Goal: Task Accomplishment & Management: Complete application form

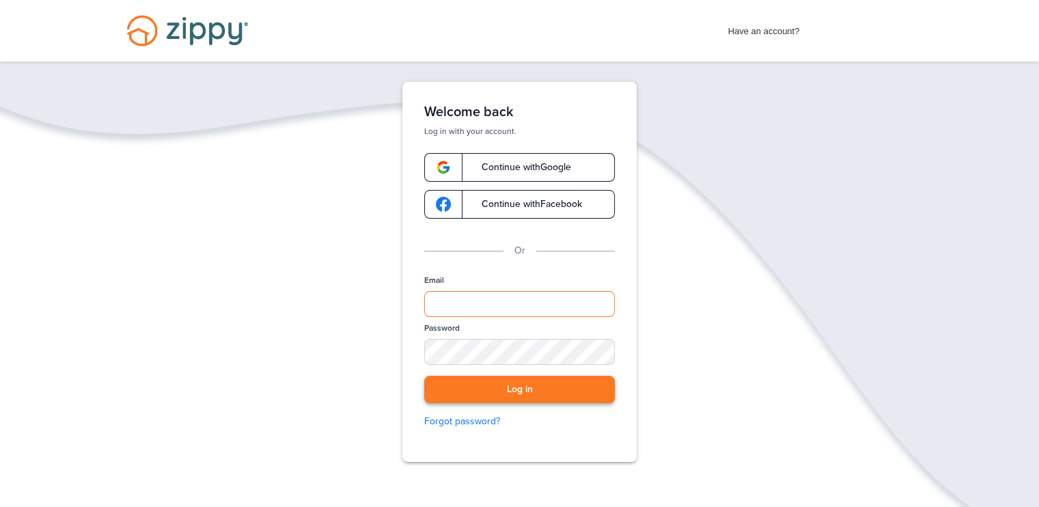
type input "**********"
click at [524, 390] on button "Log in" at bounding box center [519, 390] width 191 height 28
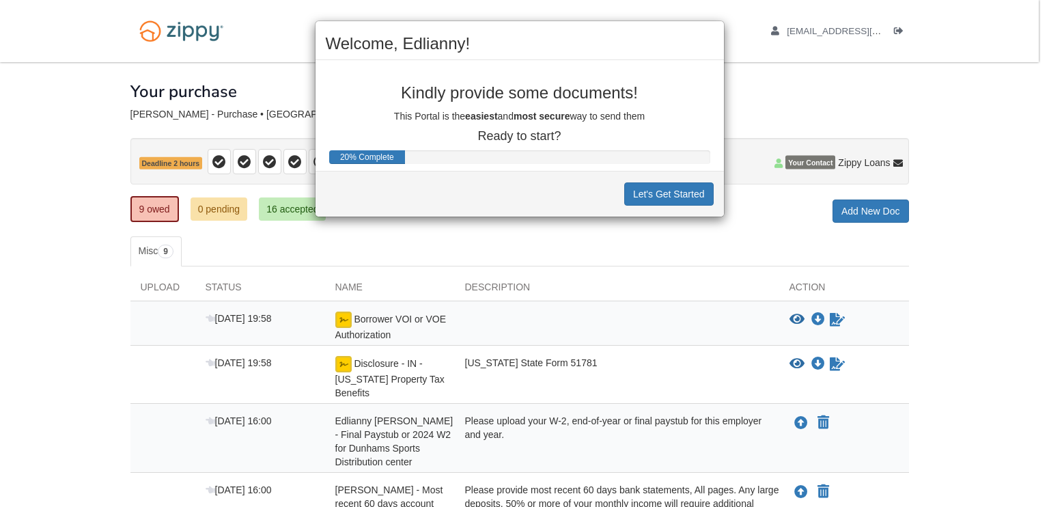
drag, startPoint x: 521, startPoint y: 39, endPoint x: 671, endPoint y: 39, distance: 150.3
click at [671, 39] on h2 "Welcome, Edlianny!" at bounding box center [520, 44] width 388 height 18
click at [642, 193] on button "Let's Get Started" at bounding box center [669, 193] width 90 height 23
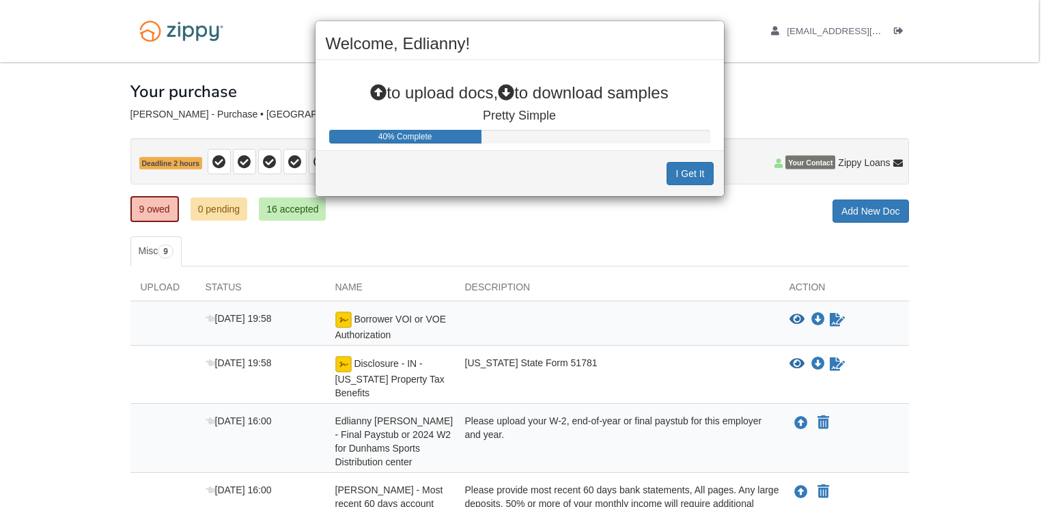
click at [376, 98] on icon at bounding box center [378, 93] width 16 height 16
click at [370, 92] on icon at bounding box center [378, 93] width 16 height 16
drag, startPoint x: 388, startPoint y: 135, endPoint x: 381, endPoint y: 101, distance: 34.2
click at [389, 133] on div "40% Complete" at bounding box center [405, 137] width 152 height 14
drag, startPoint x: 381, startPoint y: 101, endPoint x: 389, endPoint y: 49, distance: 53.2
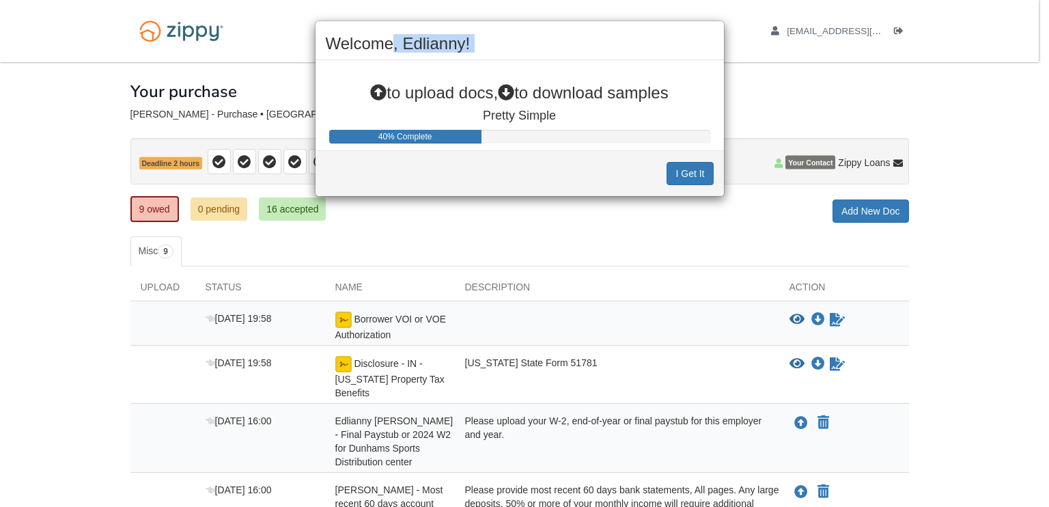
click at [395, 40] on div "Welcome, Edlianny! to upload docs, to download samples Pretty Simple 40% Comple…" at bounding box center [520, 108] width 410 height 176
click at [511, 90] on icon at bounding box center [506, 93] width 16 height 16
click at [507, 138] on div "40% Complete" at bounding box center [519, 137] width 381 height 14
click at [698, 172] on button "I Get It" at bounding box center [690, 173] width 46 height 23
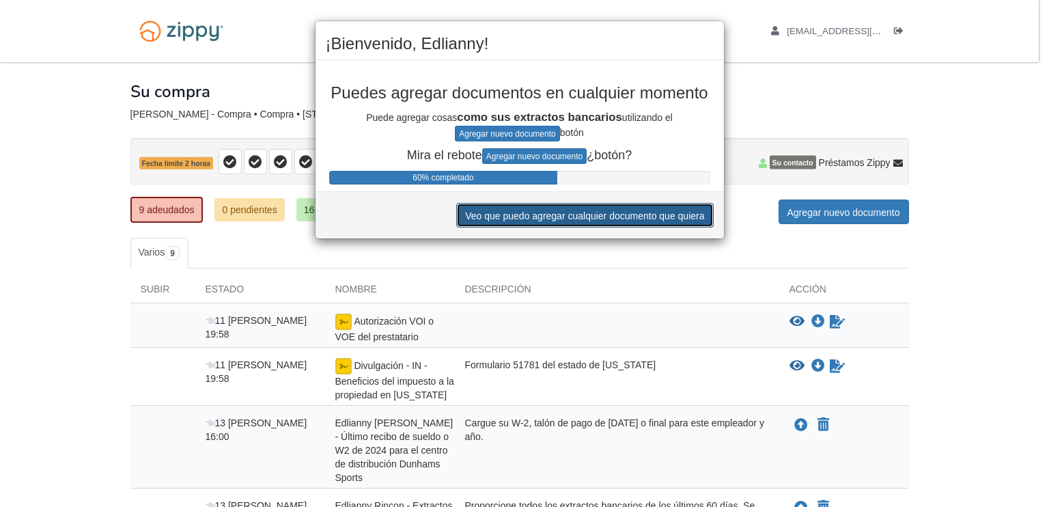
click at [696, 213] on font "Veo que puedo agregar cualquier documento que quiera" at bounding box center [584, 215] width 239 height 11
click at [456, 203] on button "Veo que puedo agregar cualquier documento que quiera" at bounding box center [584, 215] width 257 height 25
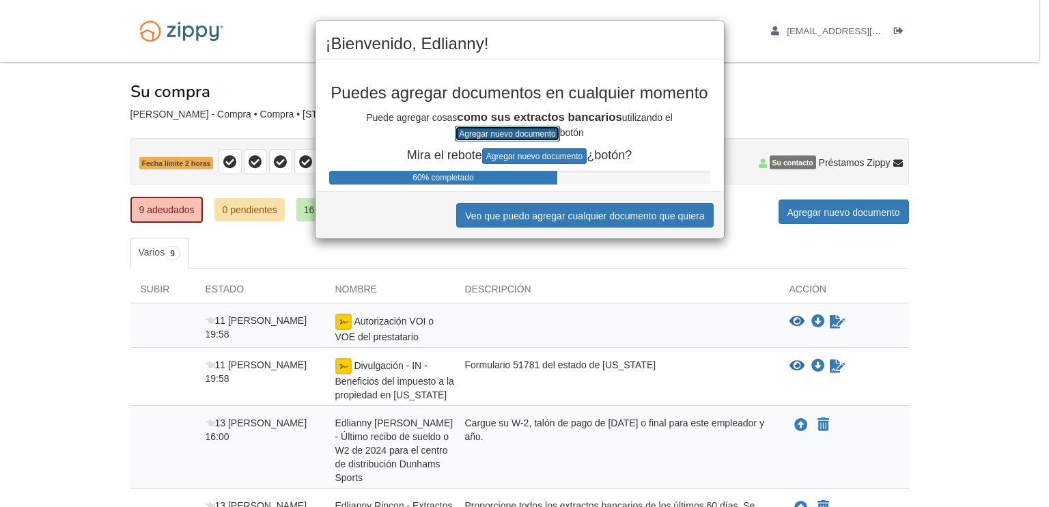
click at [504, 133] on font "Agregar nuevo documento" at bounding box center [507, 134] width 96 height 10
click at [538, 158] on font "Agregar nuevo documento" at bounding box center [534, 157] width 96 height 10
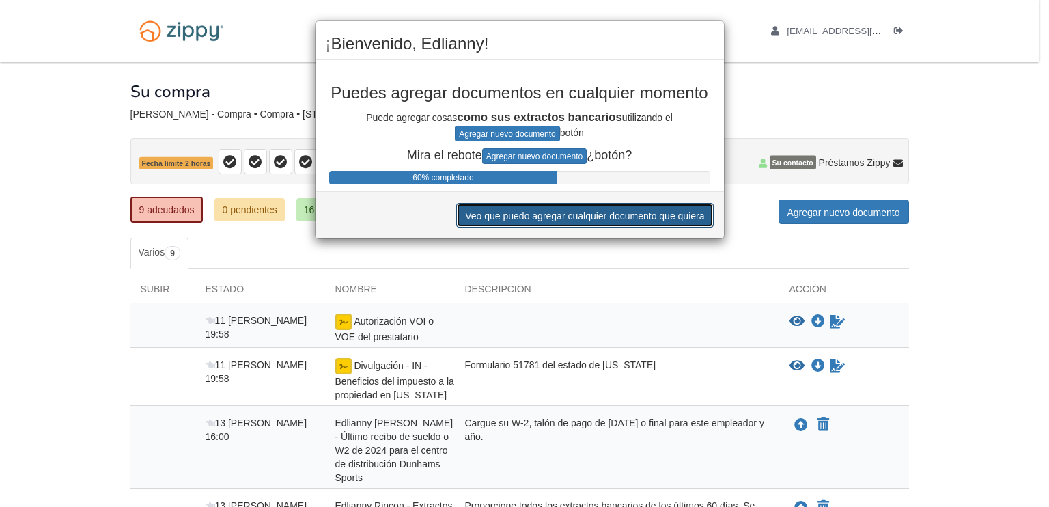
click at [545, 218] on font "Veo que puedo agregar cualquier documento que quiera" at bounding box center [584, 215] width 239 height 11
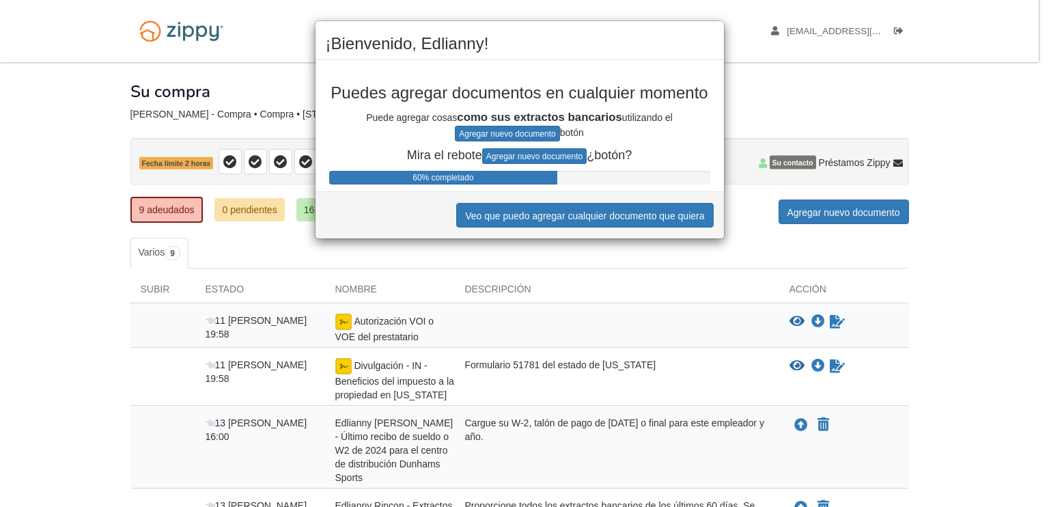
click at [848, 215] on div "¡Bienvenido, Edlianny! Puedes agregar documentos en cualquier momento Puede agr…" at bounding box center [524, 253] width 1049 height 507
drag, startPoint x: 473, startPoint y: 38, endPoint x: 679, endPoint y: 59, distance: 206.7
click at [681, 58] on div "¡Bienvenido, Edlianny!" at bounding box center [520, 47] width 409 height 25
drag, startPoint x: 544, startPoint y: 97, endPoint x: 539, endPoint y: 90, distance: 8.3
click at [545, 96] on font "Puedes agregar documentos en cualquier momento" at bounding box center [519, 92] width 377 height 18
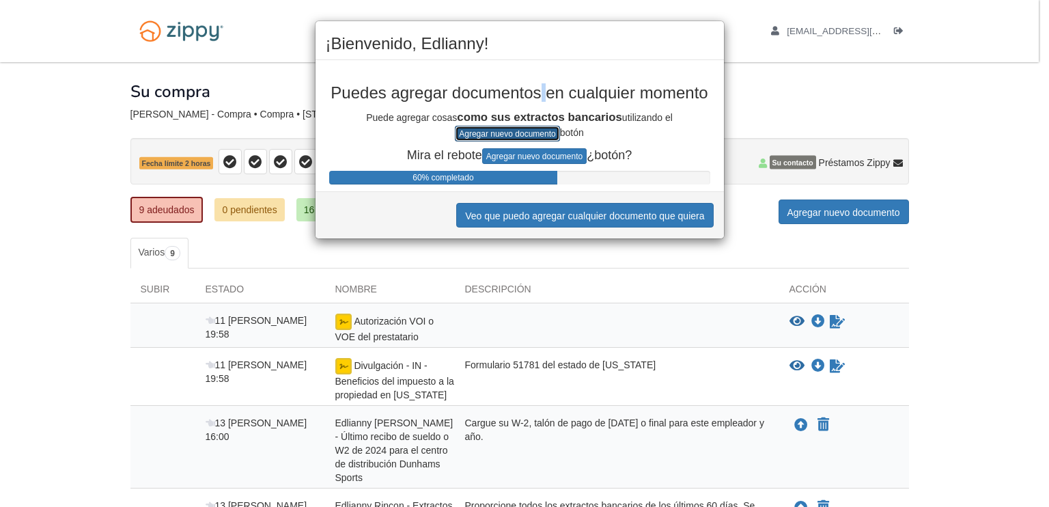
click at [519, 135] on font "Agregar nuevo documento" at bounding box center [507, 134] width 96 height 10
click at [519, 133] on font "Agregar nuevo documento" at bounding box center [507, 134] width 96 height 10
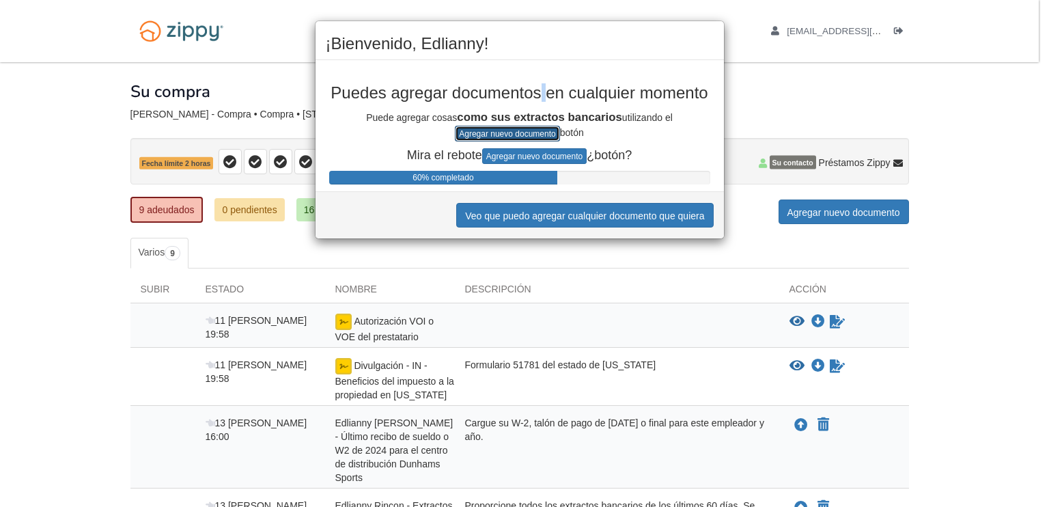
click at [519, 133] on font "Agregar nuevo documento" at bounding box center [507, 134] width 96 height 10
click at [519, 134] on font "Agregar nuevo documento" at bounding box center [507, 134] width 96 height 10
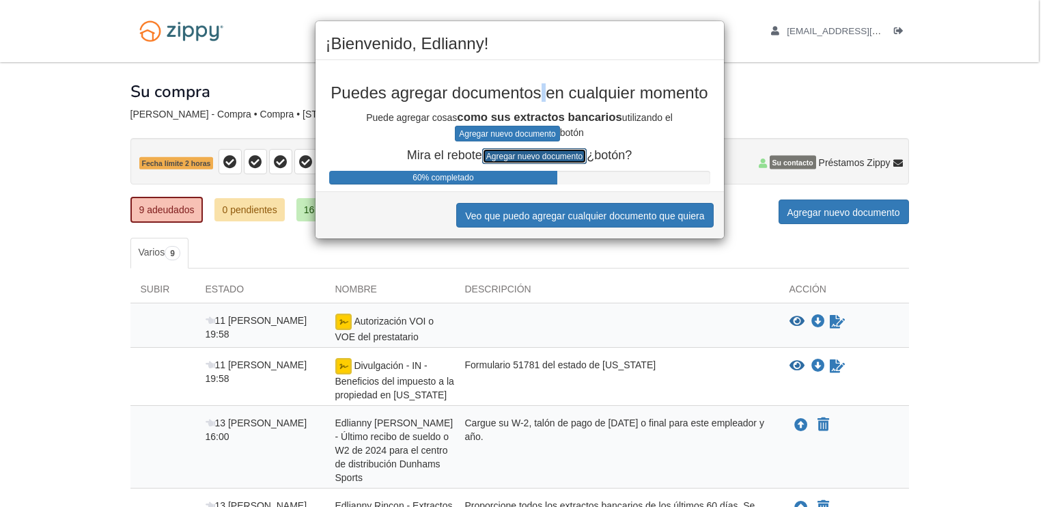
click at [525, 152] on font "Agregar nuevo documento" at bounding box center [534, 157] width 96 height 10
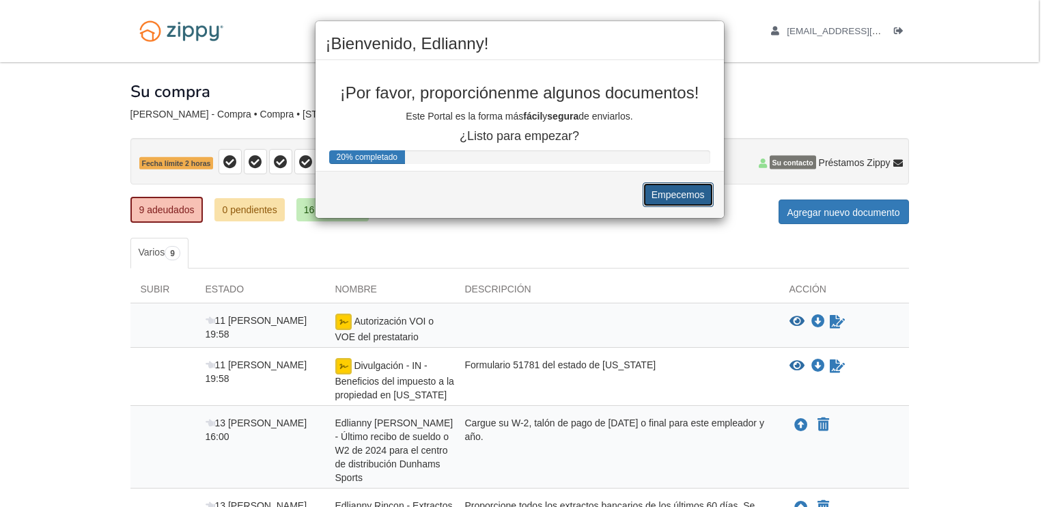
click at [666, 195] on font "Empecemos" at bounding box center [678, 195] width 53 height 11
click at [668, 191] on font "Empecemos" at bounding box center [678, 195] width 53 height 11
click at [800, 423] on div "¡Bienvenido, Edlianny! ¡Por favor, proporciónenme algunos documentos! Este Port…" at bounding box center [524, 253] width 1049 height 507
click at [412, 163] on div "20% completado" at bounding box center [519, 157] width 381 height 14
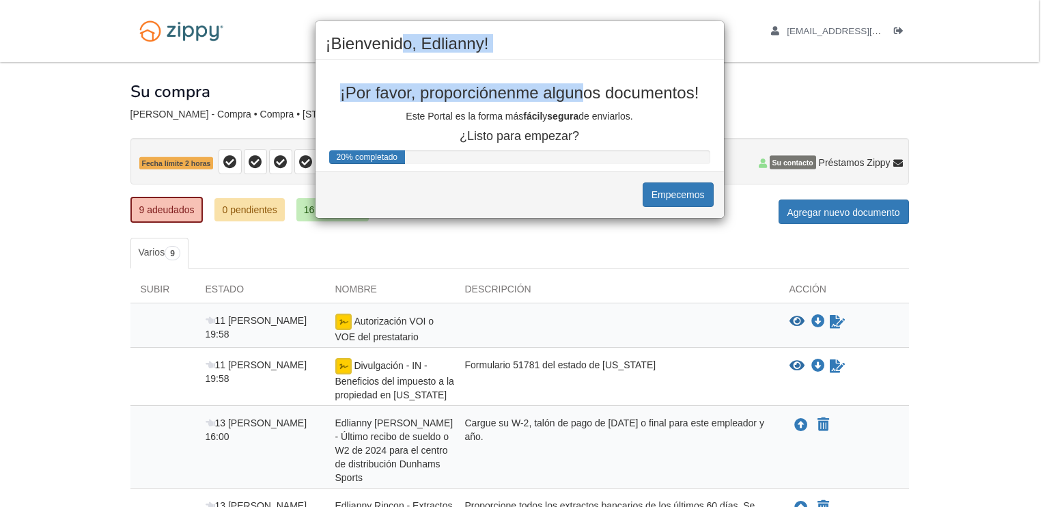
drag, startPoint x: 400, startPoint y: 36, endPoint x: 583, endPoint y: 66, distance: 184.9
click at [584, 61] on div "¡Bienvenido, Edlianny! ¡Por favor, proporciónenme algunos documentos! Este Port…" at bounding box center [520, 119] width 410 height 198
click at [678, 193] on font "Empecemos" at bounding box center [678, 195] width 53 height 11
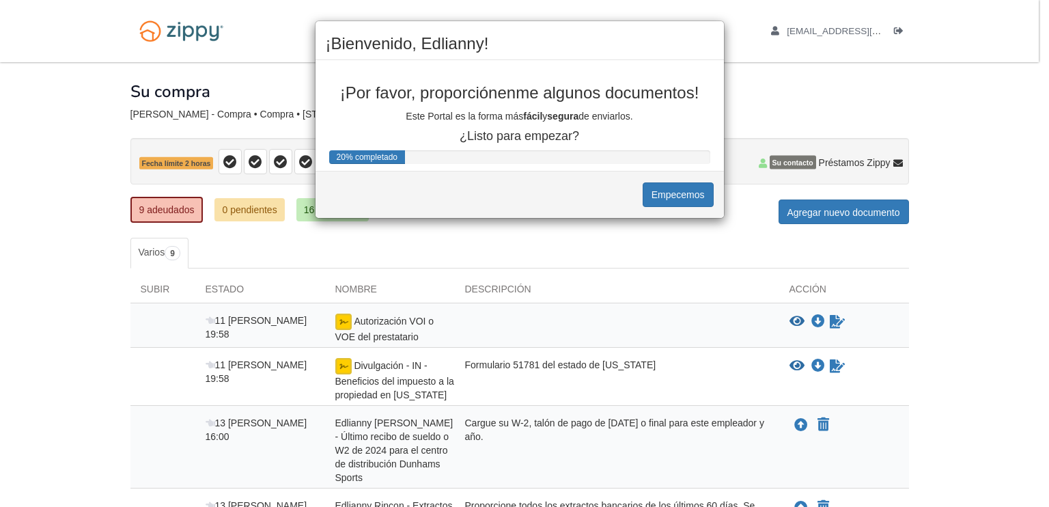
click at [929, 309] on div "¡Bienvenido, Edlianny! ¡Por favor, proporciónenme algunos documentos! Este Port…" at bounding box center [524, 253] width 1049 height 507
click at [679, 185] on button "Empecemos" at bounding box center [678, 194] width 71 height 25
click at [839, 207] on div "¡Bienvenido, Edlianny! ¡Por favor, proporciónenme algunos documentos! Este Port…" at bounding box center [524, 253] width 1049 height 507
drag, startPoint x: 625, startPoint y: 27, endPoint x: 571, endPoint y: 18, distance: 54.7
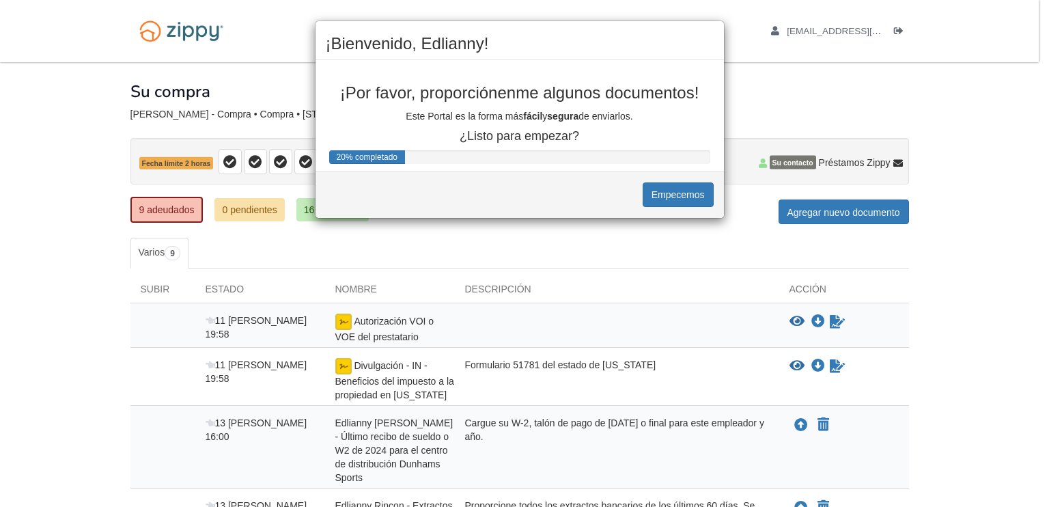
click at [580, 18] on div "¡Bienvenido, Edlianny! ¡Por favor, proporciónenme algunos documentos! Este Port…" at bounding box center [524, 253] width 1049 height 507
click at [892, 27] on div "¡Bienvenido, Edlianny! ¡Por favor, proporciónenme algunos documentos! Este Port…" at bounding box center [524, 253] width 1049 height 507
click at [657, 190] on font "Empecemos" at bounding box center [678, 195] width 53 height 11
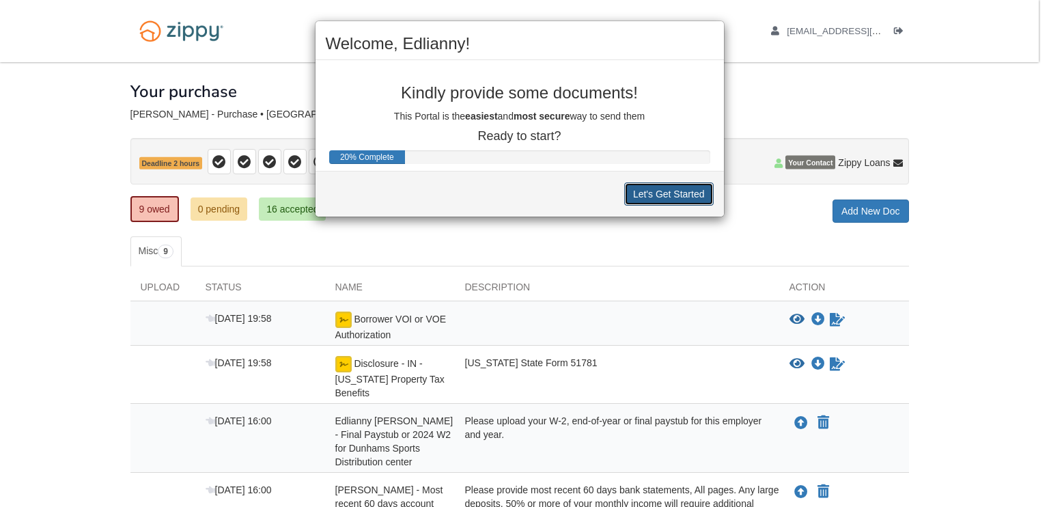
click at [655, 191] on button "Let's Get Started" at bounding box center [669, 193] width 90 height 23
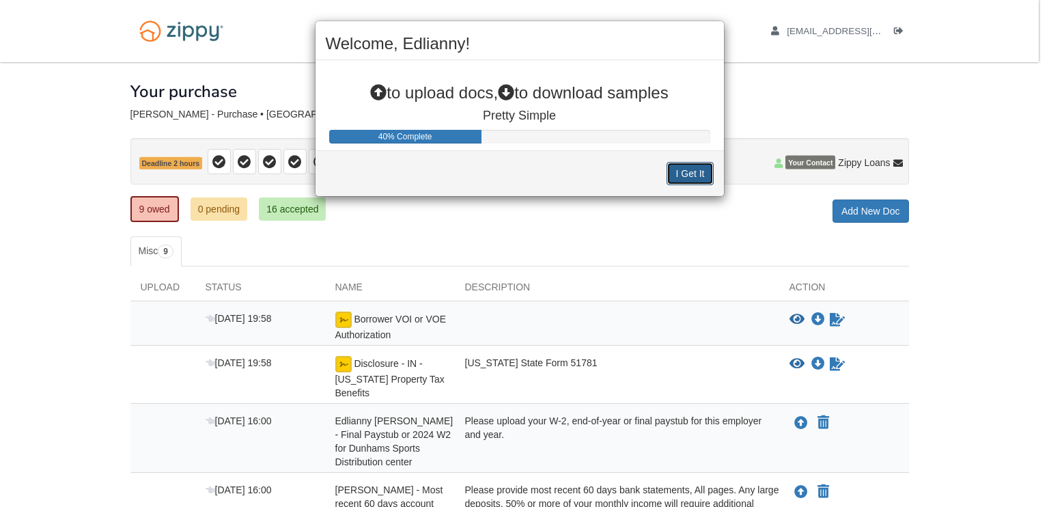
click at [687, 174] on button "I Get It" at bounding box center [690, 173] width 46 height 23
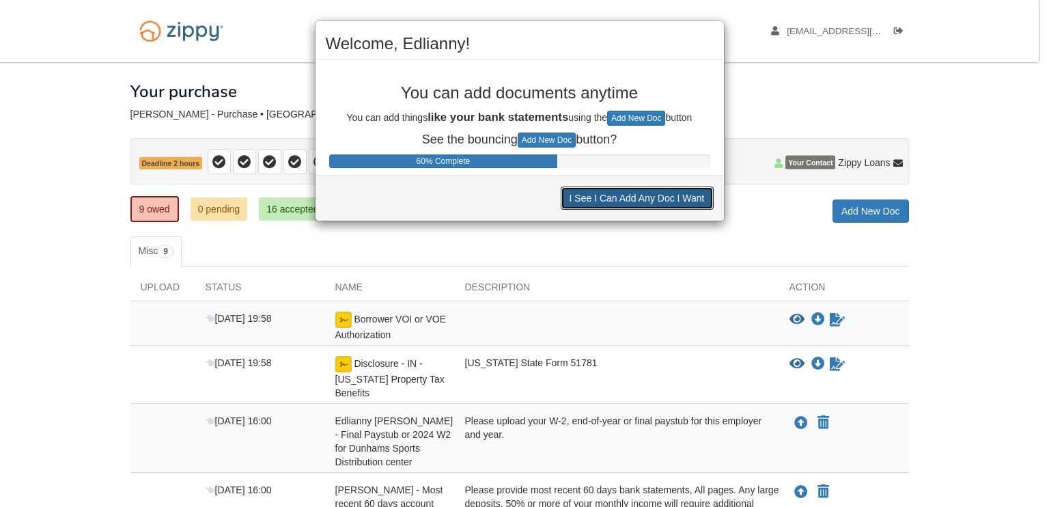
drag, startPoint x: 631, startPoint y: 195, endPoint x: 655, endPoint y: 177, distance: 29.8
click at [631, 194] on button "I See I Can Add Any Doc I Want" at bounding box center [637, 198] width 153 height 23
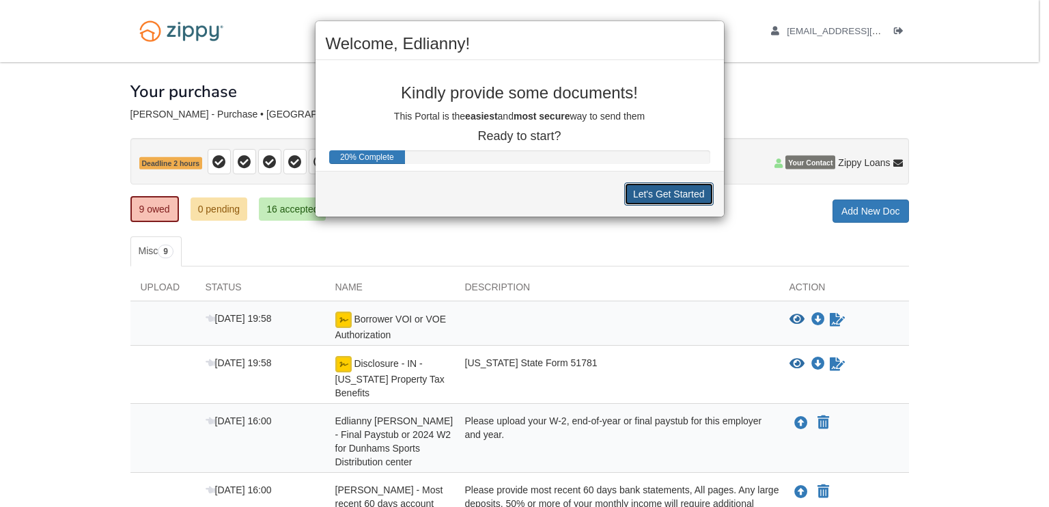
click at [664, 191] on button "Let's Get Started" at bounding box center [669, 193] width 90 height 23
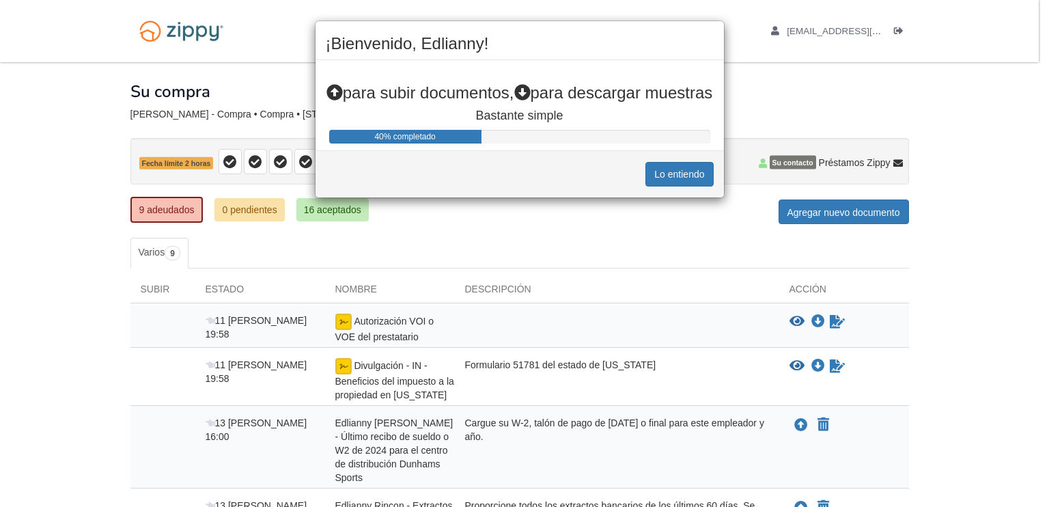
click at [338, 96] on icon at bounding box center [335, 93] width 16 height 16
click at [336, 101] on icon at bounding box center [335, 93] width 16 height 16
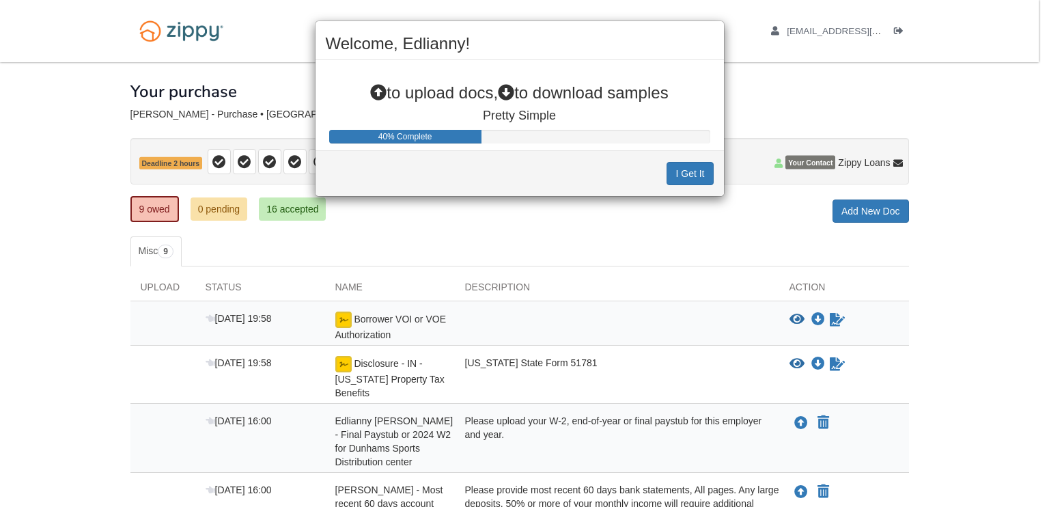
click at [374, 90] on icon at bounding box center [378, 93] width 16 height 16
click at [799, 420] on div "Welcome, Edlianny! to upload docs, to download samples Pretty Simple 40% Comple…" at bounding box center [524, 253] width 1049 height 507
click at [687, 170] on button "I Get It" at bounding box center [690, 173] width 46 height 23
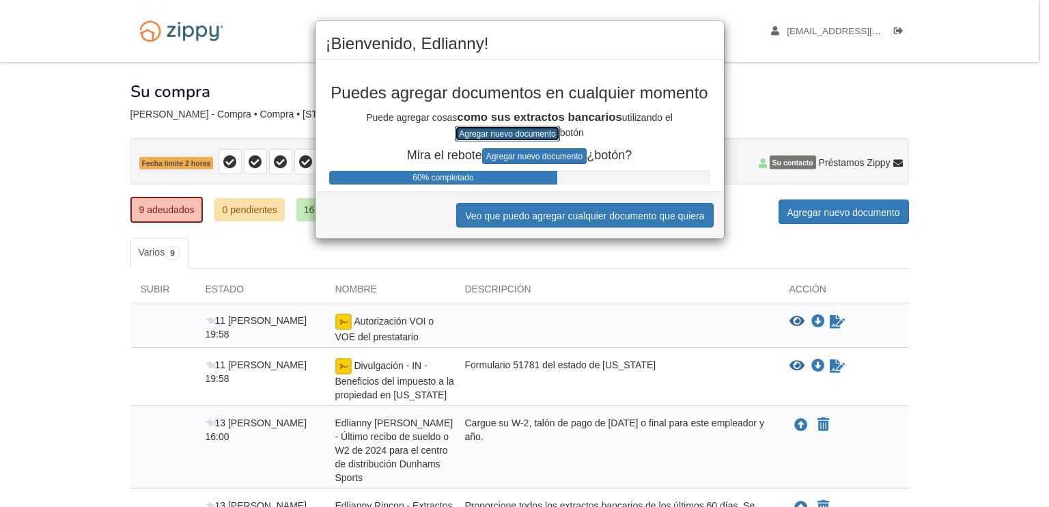
click at [530, 129] on font "Agregar nuevo documento" at bounding box center [507, 134] width 96 height 10
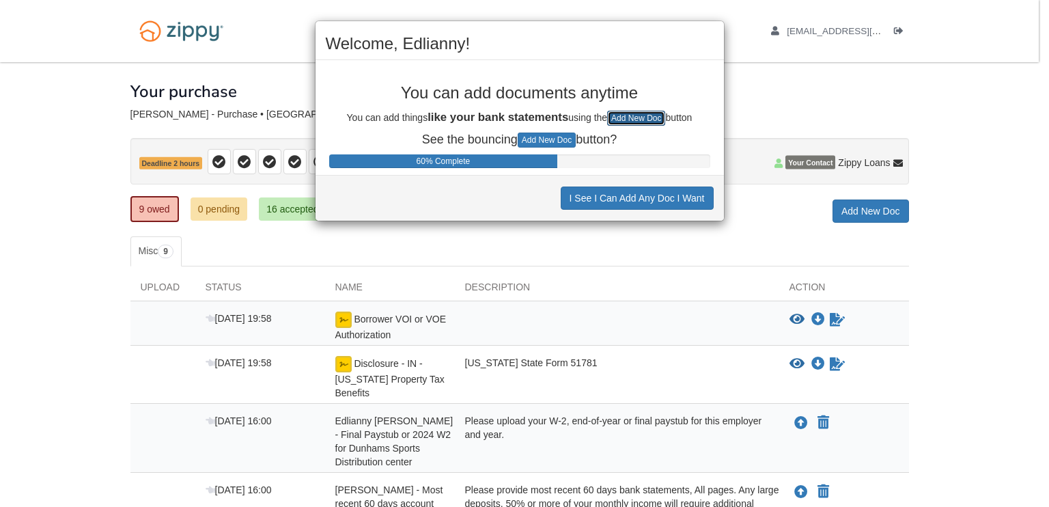
click at [644, 118] on button "Add New Doc" at bounding box center [636, 118] width 58 height 15
click at [801, 420] on div "Welcome, Edlianny! You can add documents anytime You can add things like your b…" at bounding box center [524, 253] width 1049 height 507
click at [646, 115] on button "Add New Doc" at bounding box center [636, 118] width 58 height 15
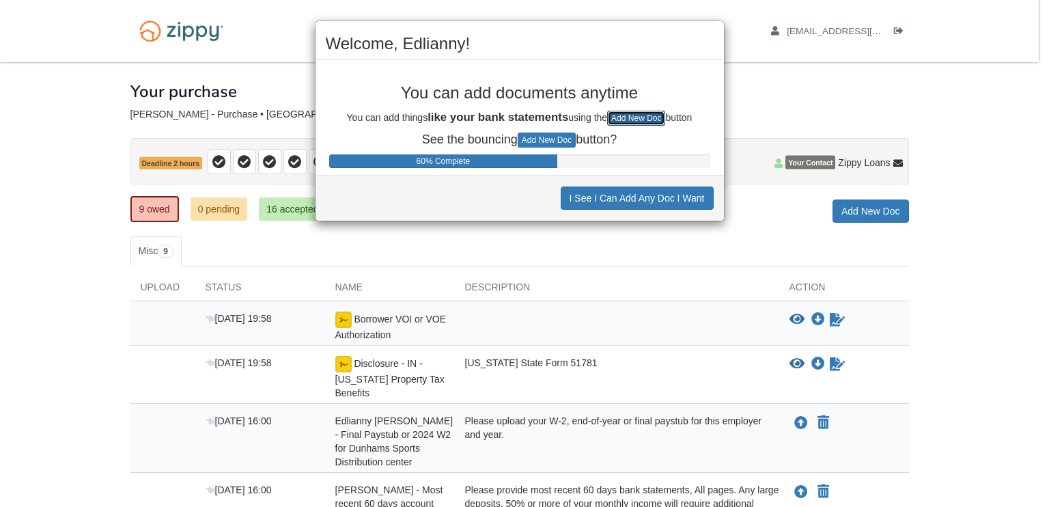
click at [645, 115] on button "Add New Doc" at bounding box center [636, 118] width 58 height 15
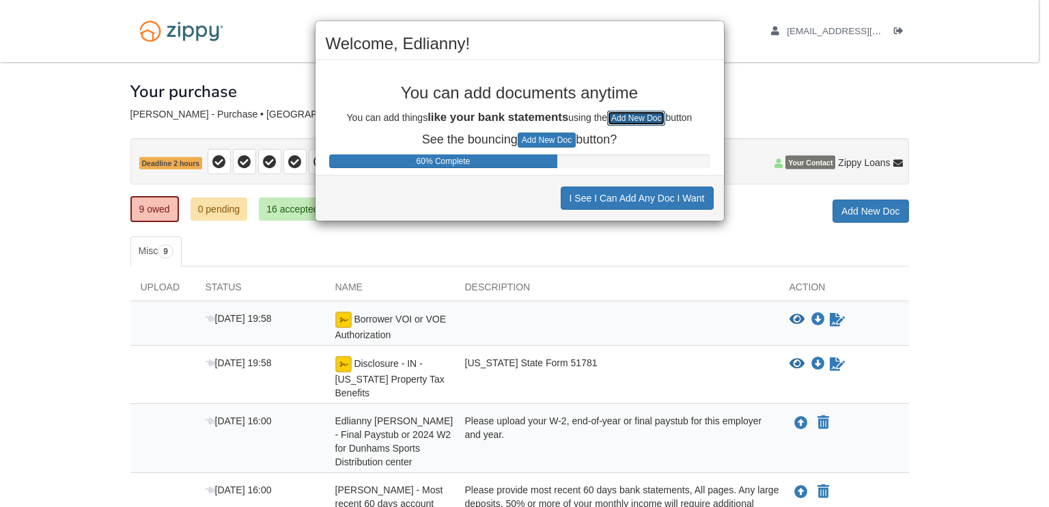
click at [645, 115] on button "Add New Doc" at bounding box center [636, 118] width 58 height 15
click at [643, 113] on button "Add New Doc" at bounding box center [636, 118] width 58 height 15
click at [816, 161] on div "Welcome, Edlianny! You can add documents anytime You can add things like your b…" at bounding box center [524, 253] width 1049 height 507
click at [866, 212] on div "Welcome, Edlianny! You can add documents anytime You can add things like your b…" at bounding box center [524, 253] width 1049 height 507
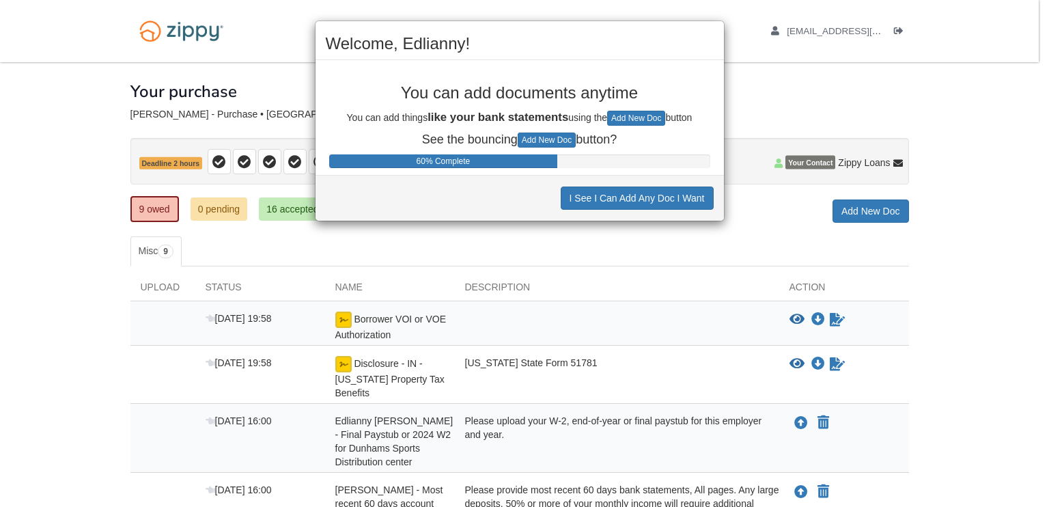
click at [866, 211] on div "Welcome, Edlianny! You can add documents anytime You can add things like your b…" at bounding box center [524, 253] width 1049 height 507
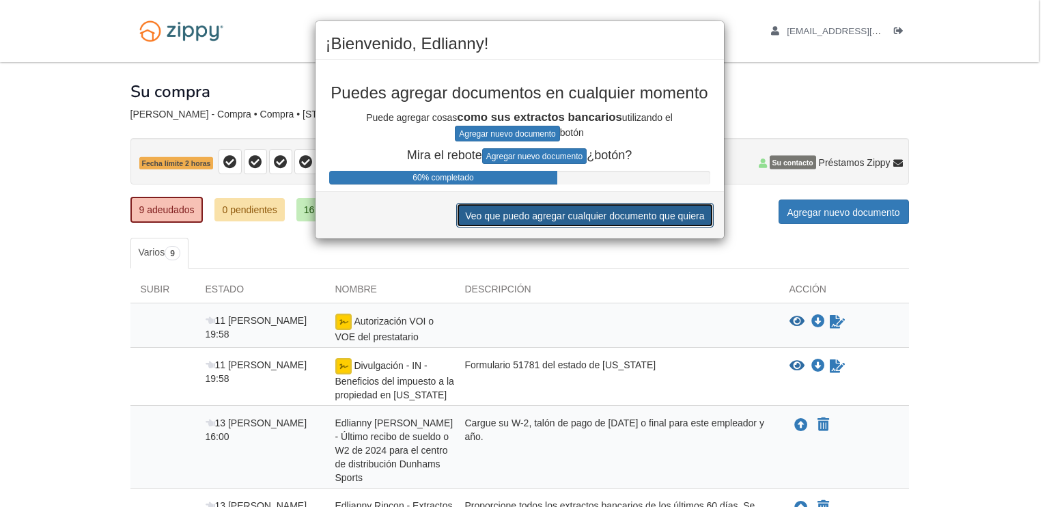
click at [642, 210] on font "Veo que puedo agregar cualquier documento que quiera" at bounding box center [584, 215] width 239 height 11
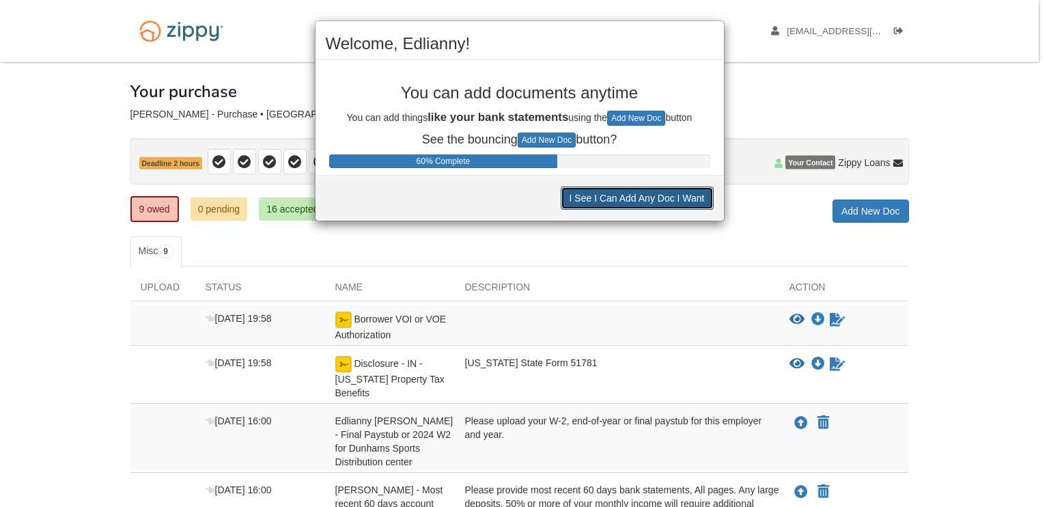
click at [604, 196] on button "I See I Can Add Any Doc I Want" at bounding box center [637, 198] width 153 height 23
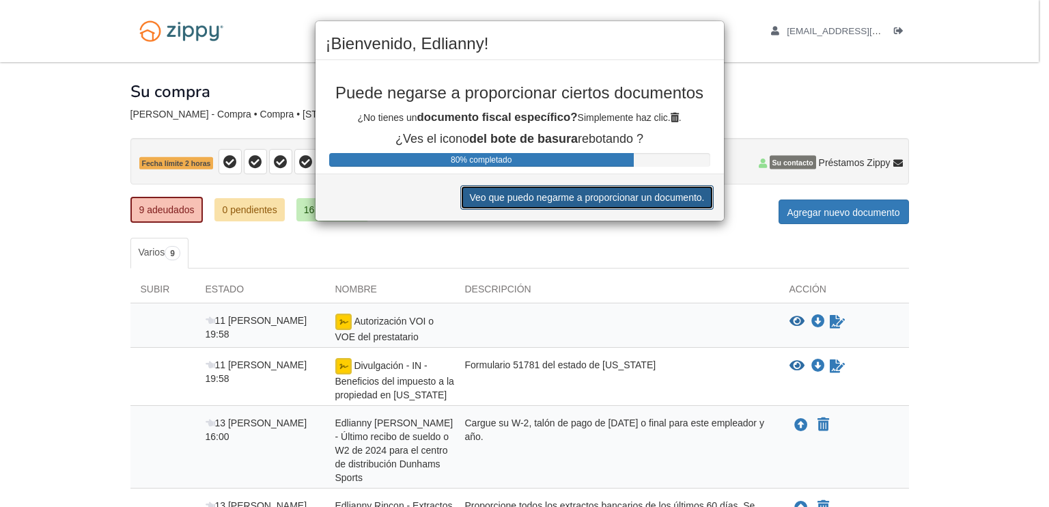
click at [678, 195] on font "Veo que puedo negarme a proporcionar un documento." at bounding box center [586, 198] width 235 height 11
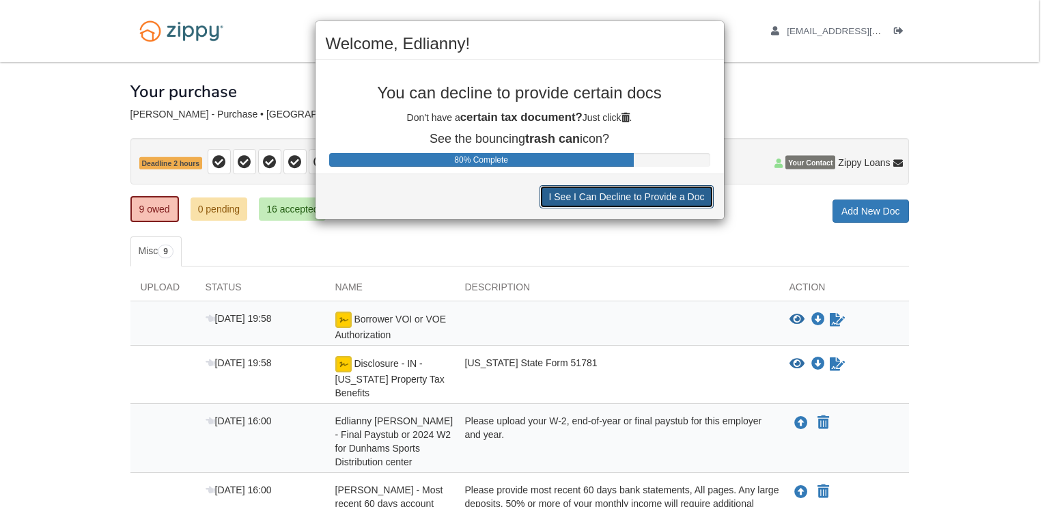
click at [620, 193] on button "I See I Can Decline to Provide a Doc" at bounding box center [627, 196] width 174 height 23
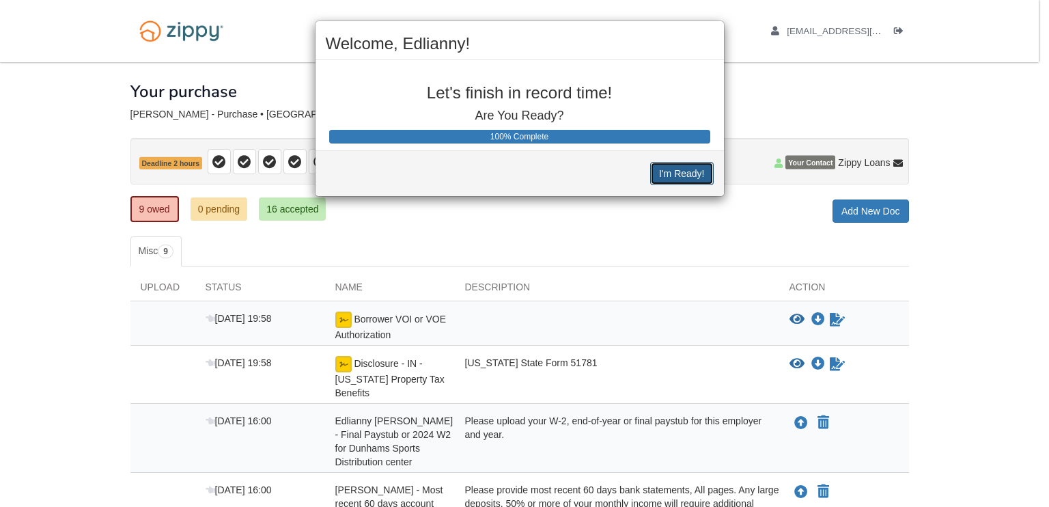
click at [695, 175] on button "I'm Ready!" at bounding box center [681, 173] width 63 height 23
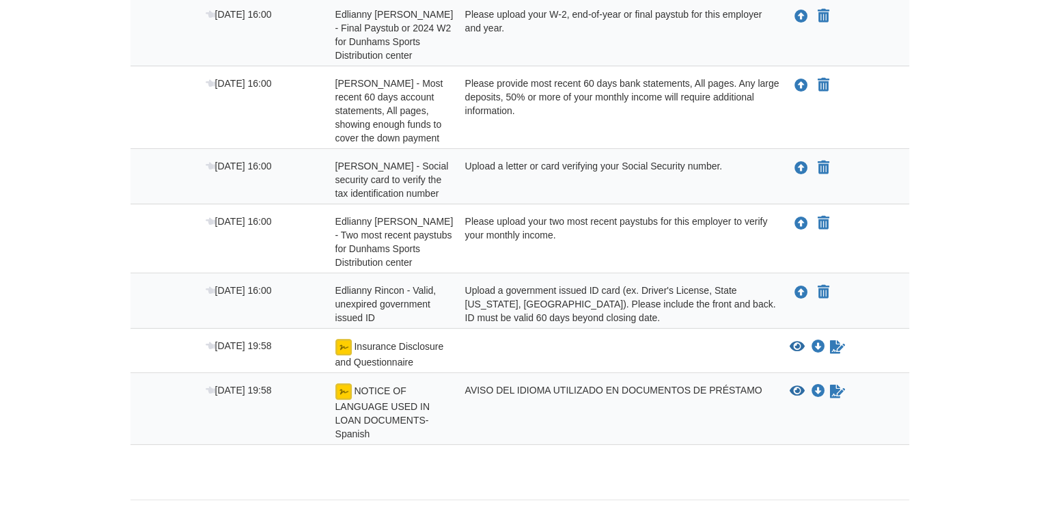
scroll to position [451, 0]
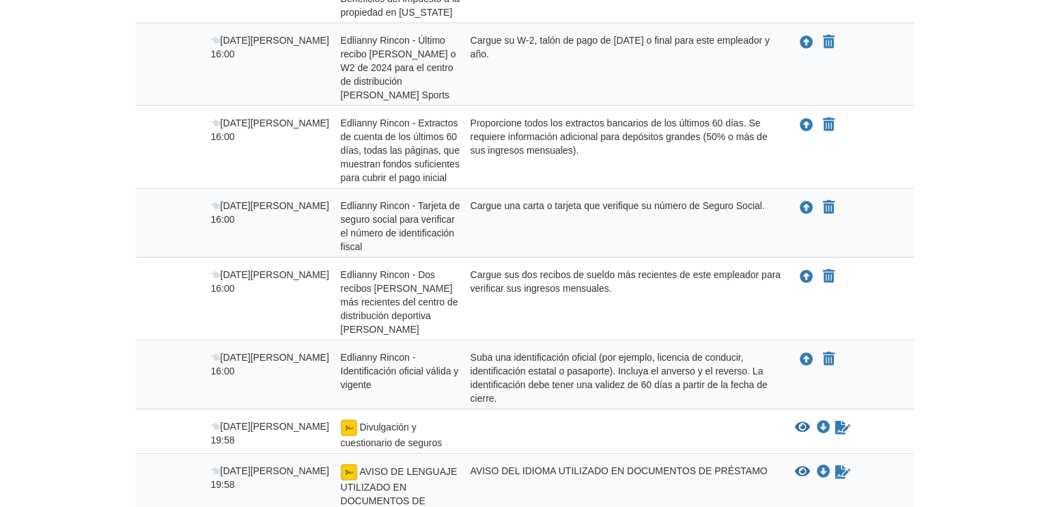
scroll to position [451, 0]
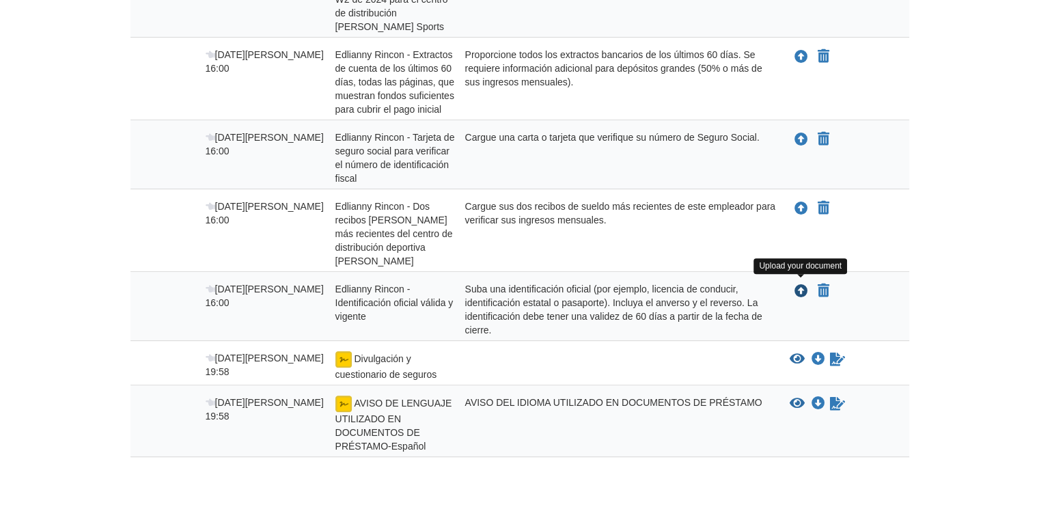
click at [800, 286] on icon "Subir Edlianny Rincon - Identificación oficial válida y vigente" at bounding box center [802, 292] width 14 height 14
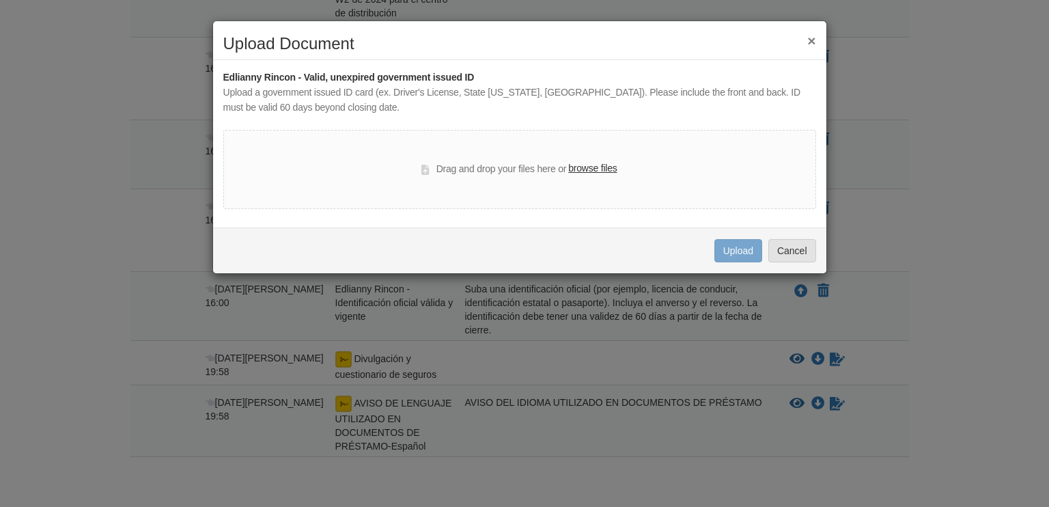
click at [601, 169] on label "browse files" at bounding box center [592, 168] width 49 height 15
click at [0, 0] on input "browse files" at bounding box center [0, 0] width 0 height 0
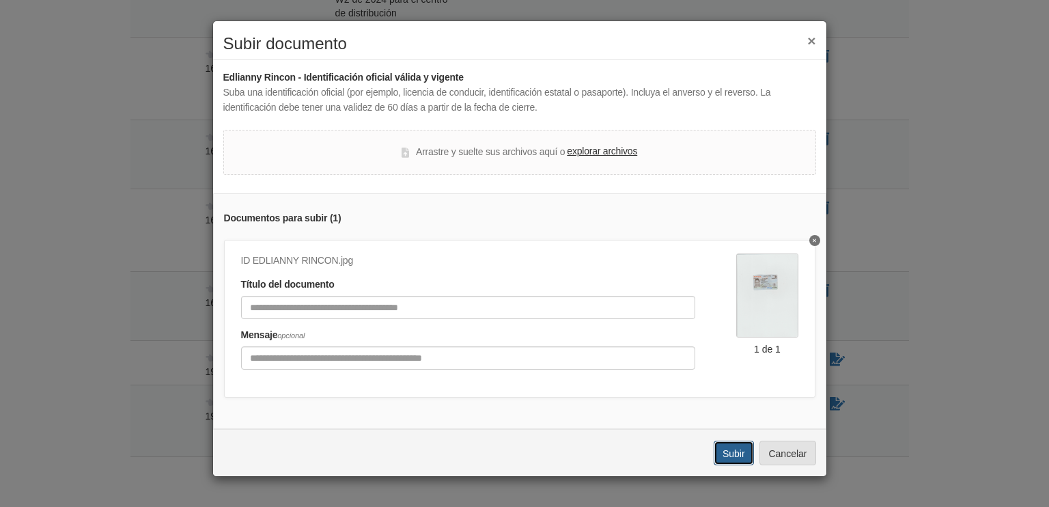
click at [726, 457] on font "Subir" at bounding box center [734, 453] width 23 height 11
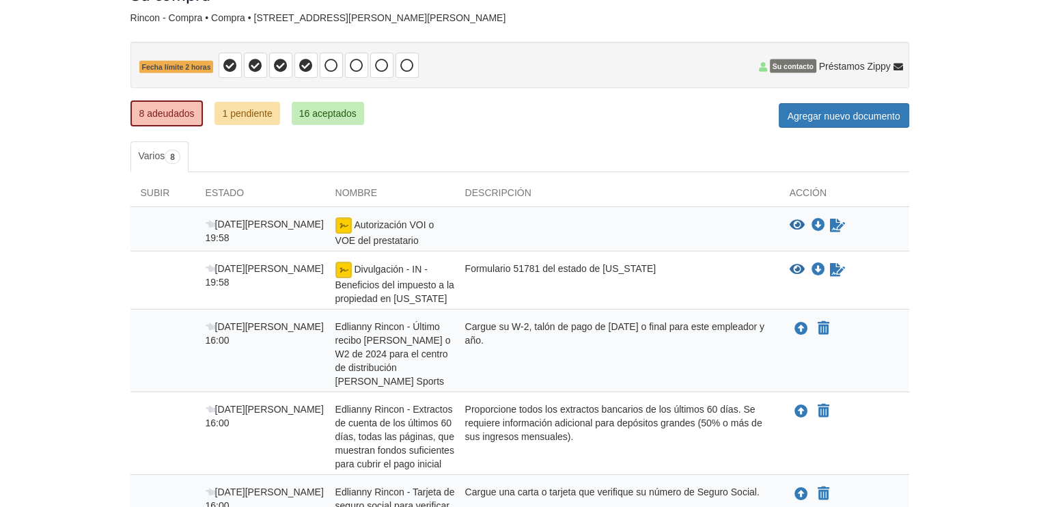
scroll to position [28, 0]
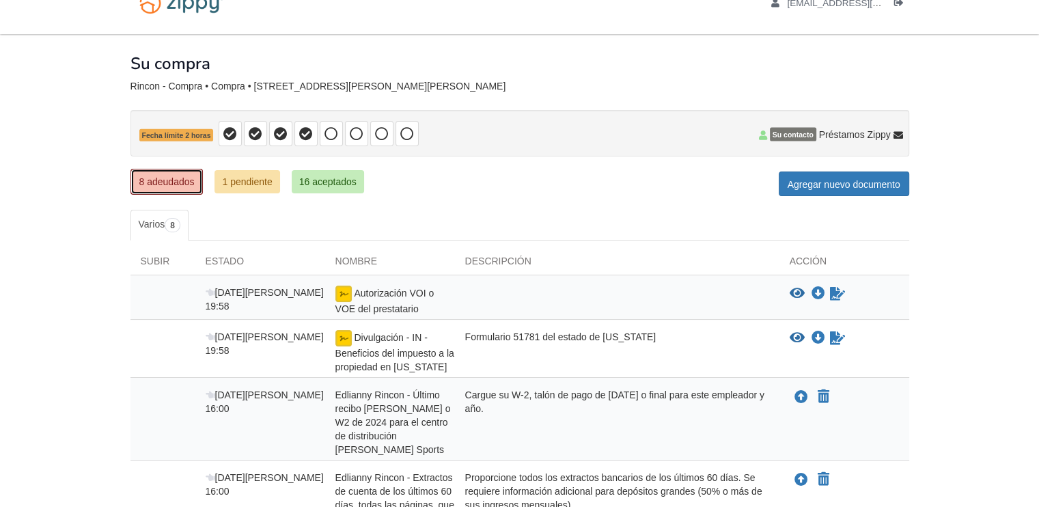
click at [188, 180] on font "8 adeudados" at bounding box center [166, 181] width 55 height 11
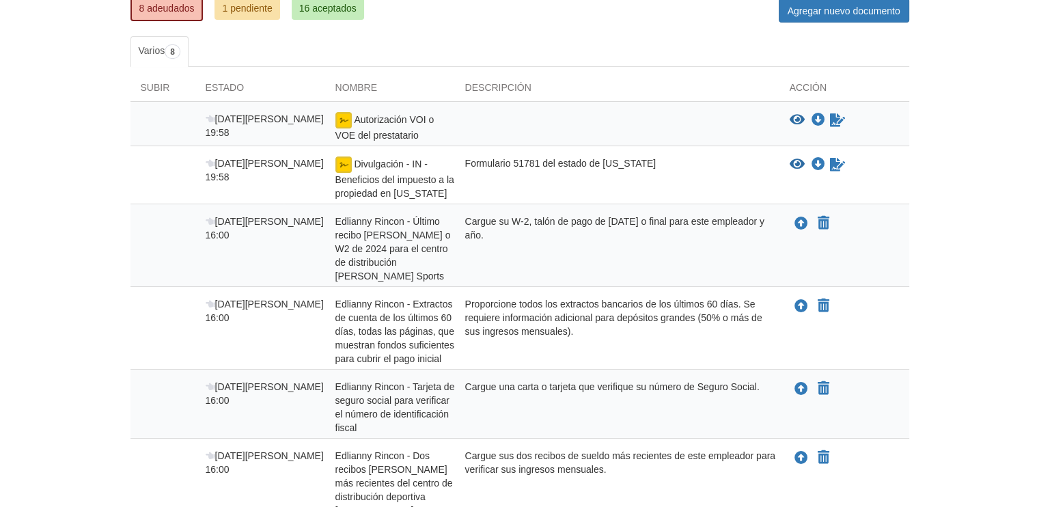
scroll to position [205, 0]
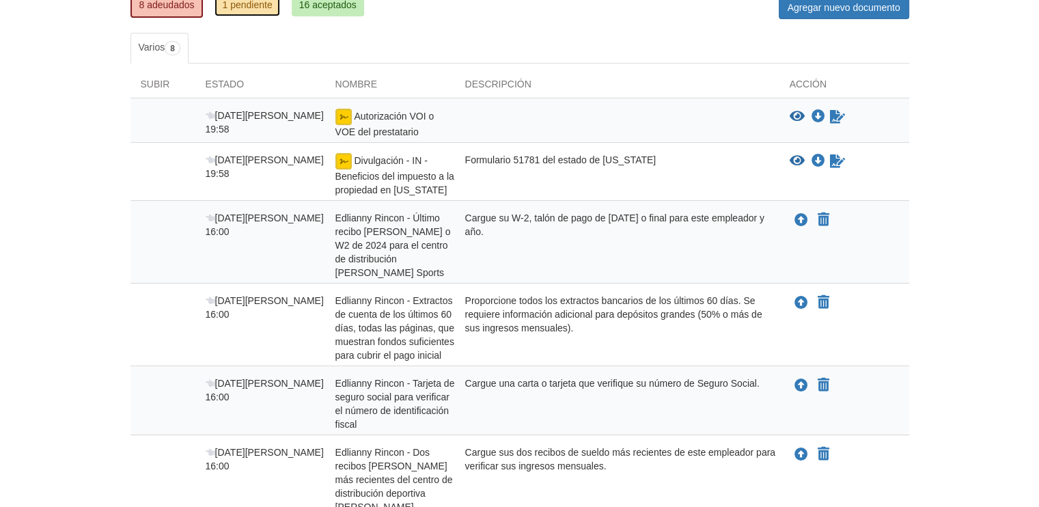
click at [259, 5] on font "1 pendiente" at bounding box center [247, 4] width 50 height 11
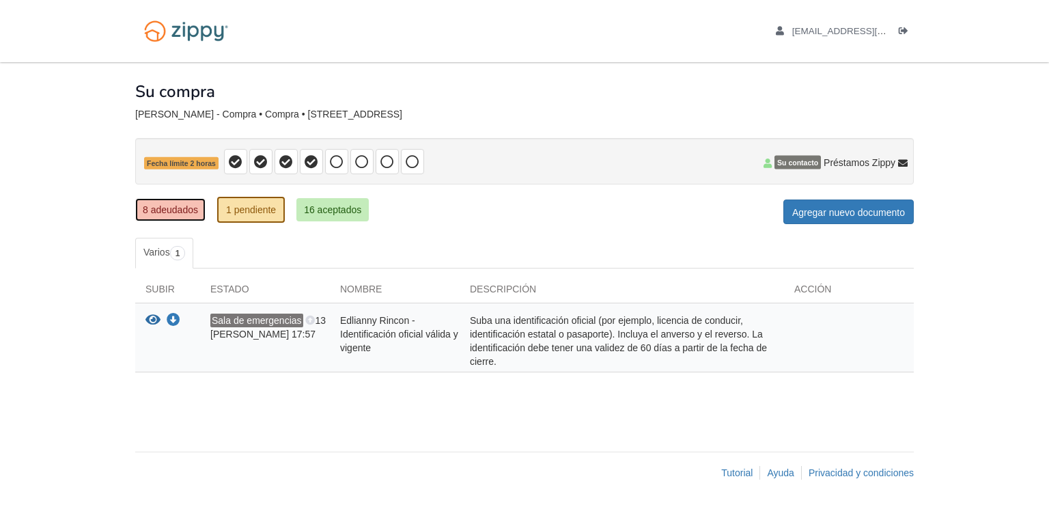
click at [176, 204] on font "8 adeudados" at bounding box center [170, 209] width 55 height 11
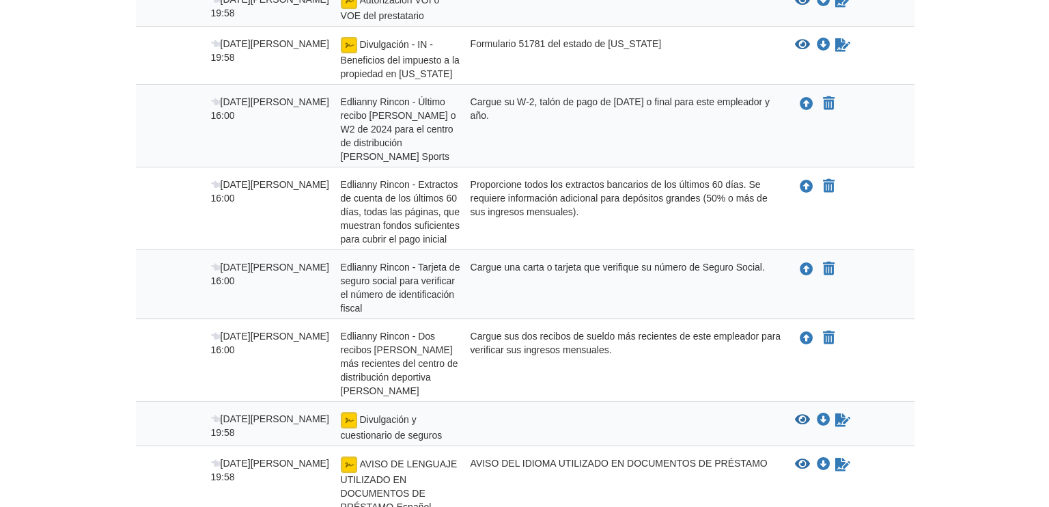
scroll to position [342, 0]
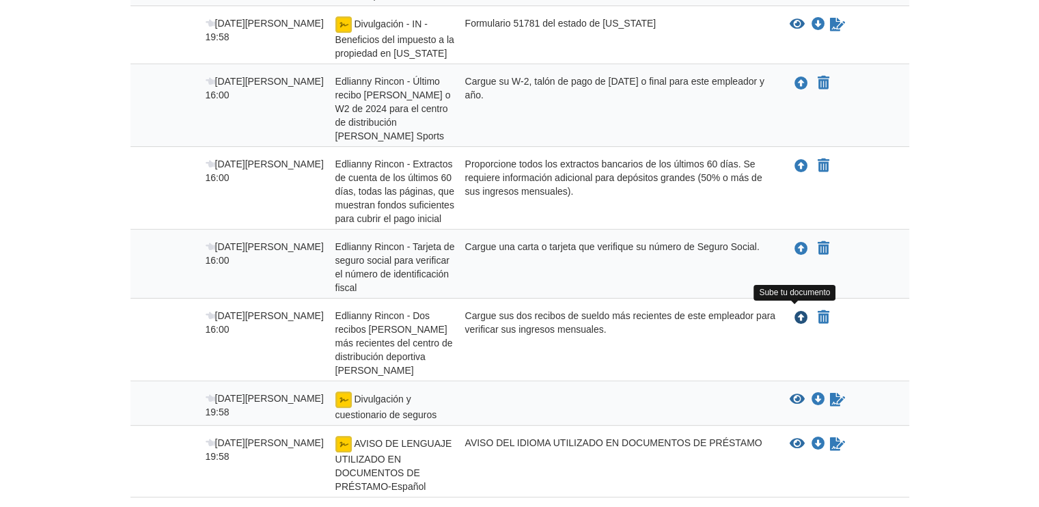
click at [802, 314] on icon "Subir Edlianny Rincon - Los dos recibos de sueldo más recientes del centro de d…" at bounding box center [802, 319] width 14 height 14
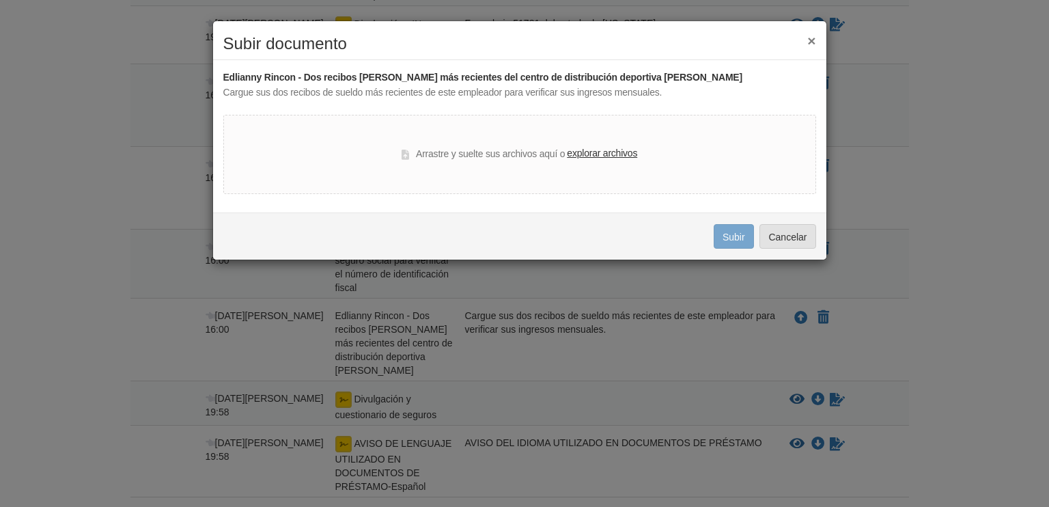
click at [593, 152] on font "explorar archivos" at bounding box center [602, 153] width 70 height 11
click at [0, 0] on input "explorar archivos" at bounding box center [0, 0] width 0 height 0
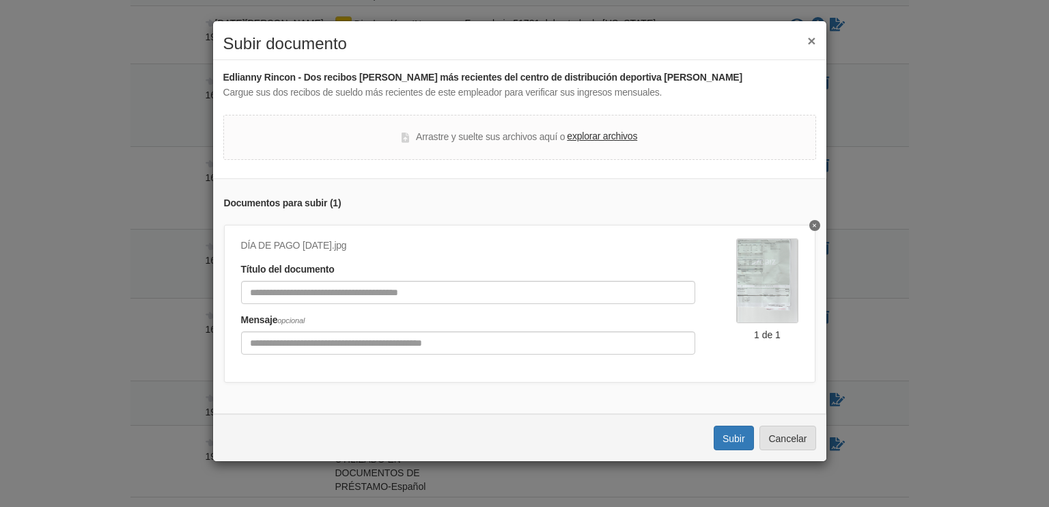
click at [597, 136] on font "explorar archivos" at bounding box center [602, 136] width 70 height 11
click at [0, 0] on input "explorar archivos" at bounding box center [0, 0] width 0 height 0
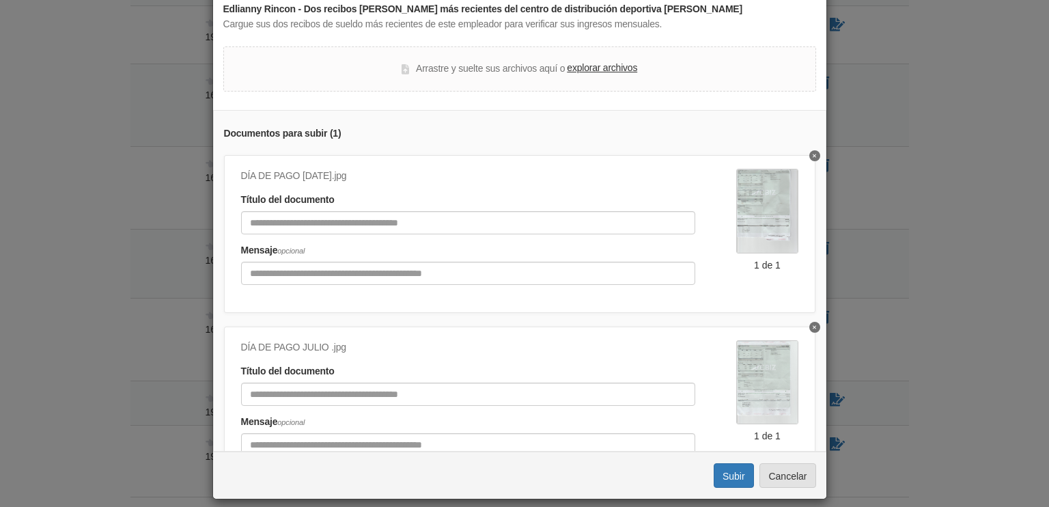
scroll to position [0, 0]
click at [602, 66] on font "explorar archivos" at bounding box center [602, 67] width 70 height 11
click at [0, 0] on input "explorar archivos" at bounding box center [0, 0] width 0 height 0
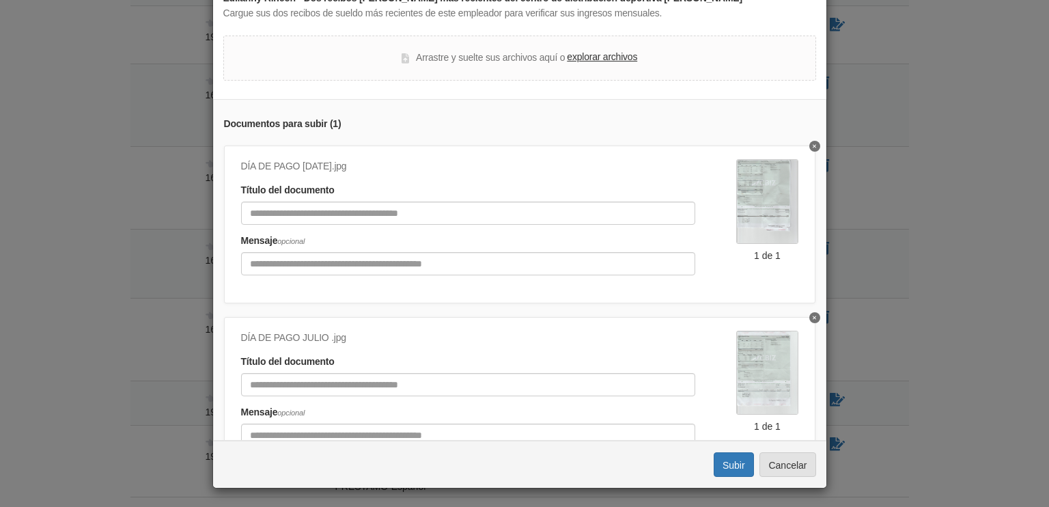
scroll to position [246, 0]
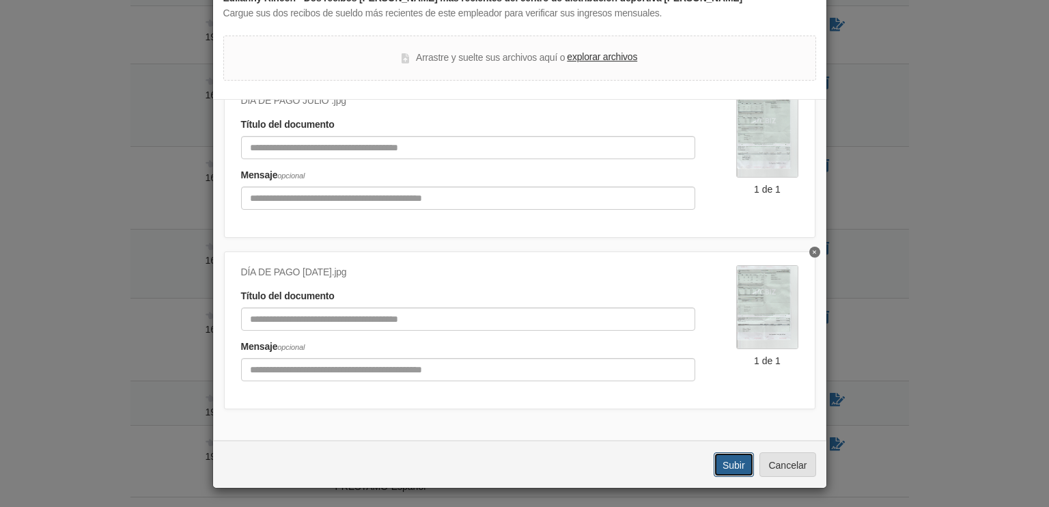
click at [736, 461] on font "Subir" at bounding box center [734, 465] width 23 height 11
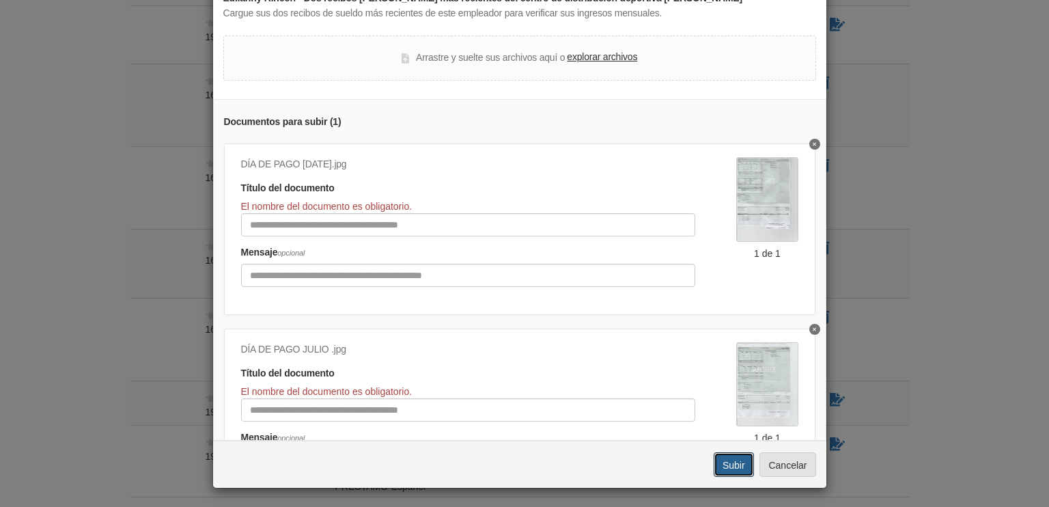
scroll to position [0, 0]
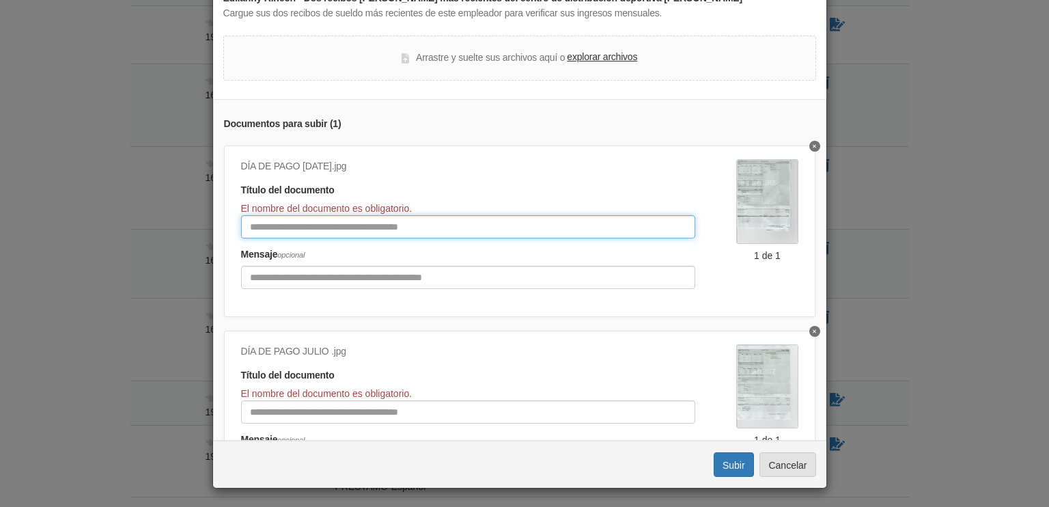
click at [317, 230] on input "Título del documento" at bounding box center [468, 226] width 455 height 23
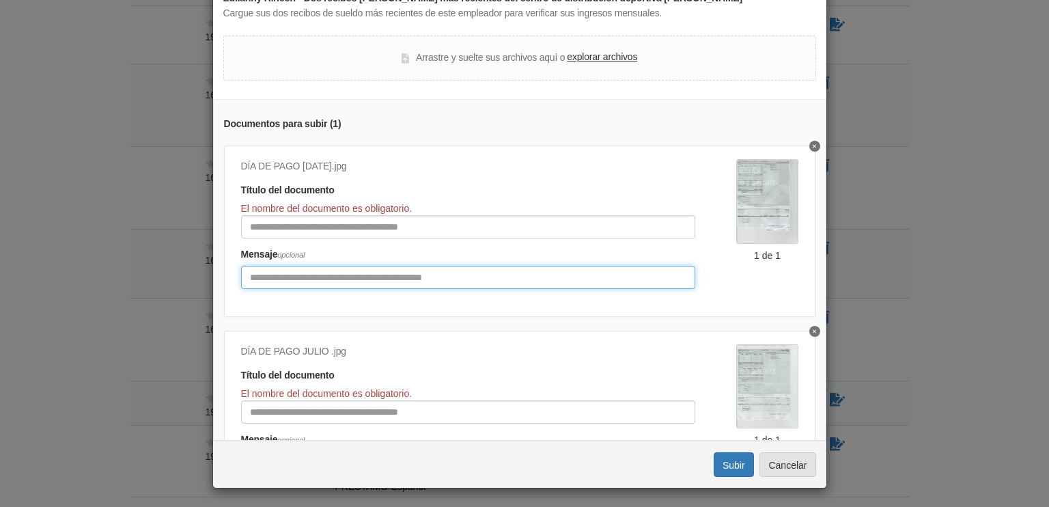
click at [306, 275] on input "Incluya cualquier comentario sobre este documento." at bounding box center [468, 277] width 455 height 23
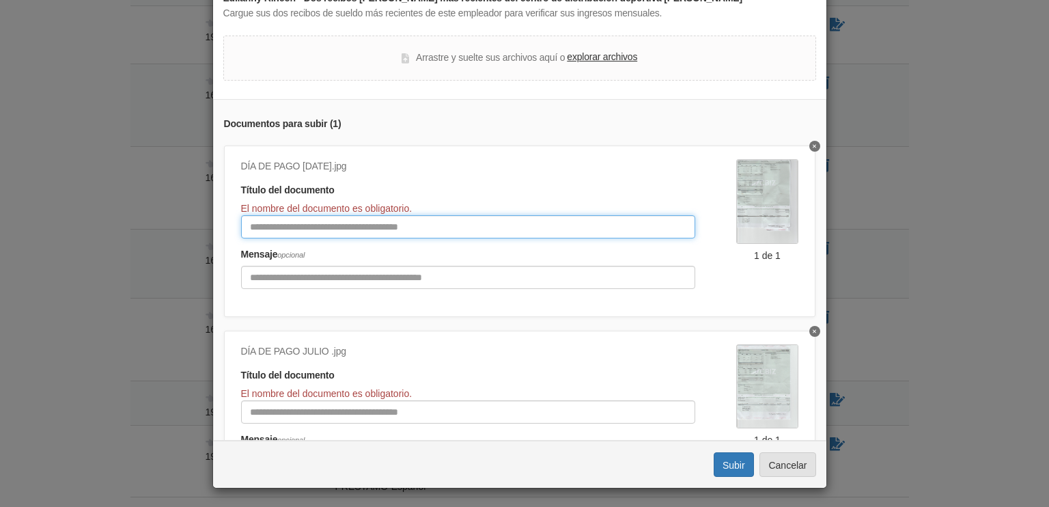
click at [309, 226] on input "Título del documento" at bounding box center [468, 226] width 455 height 23
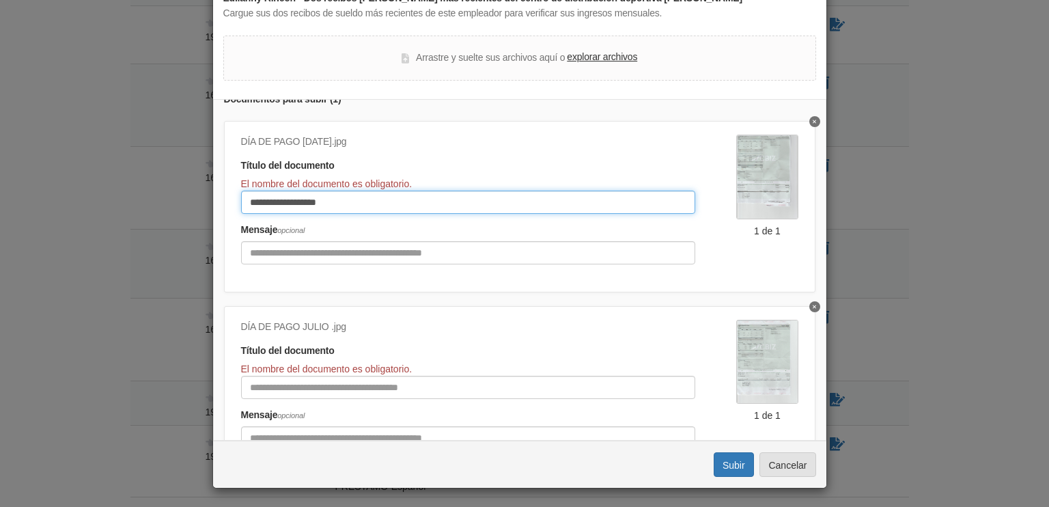
scroll to position [68, 0]
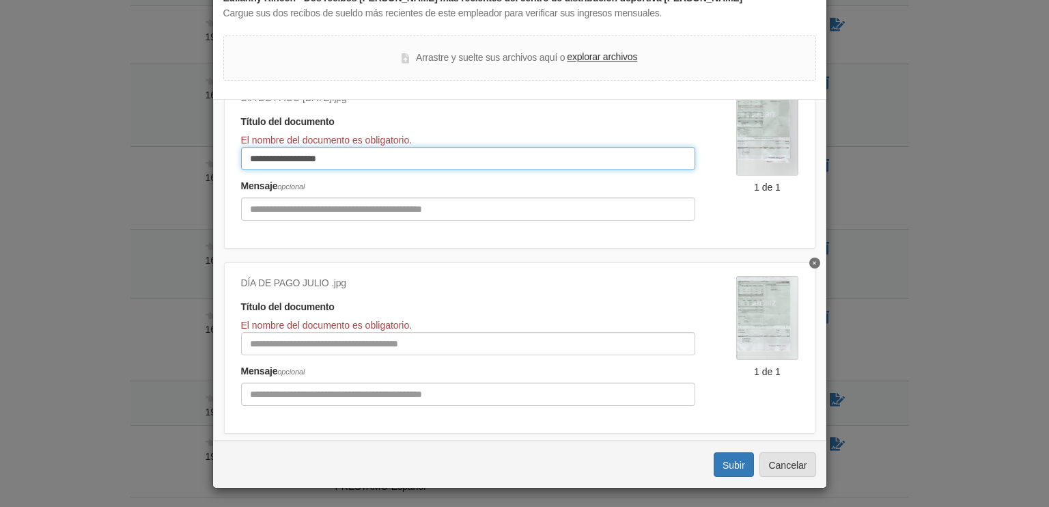
type input "**********"
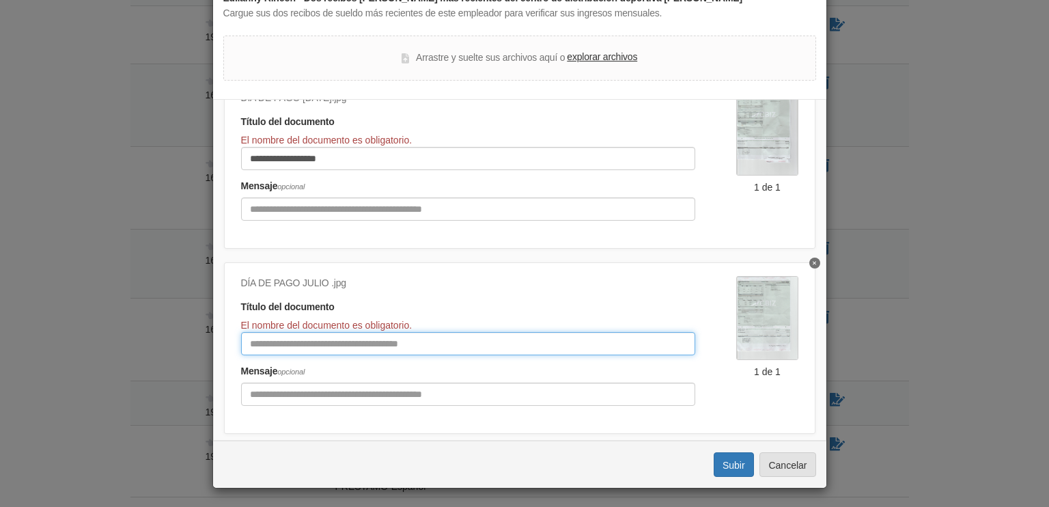
click at [282, 345] on input "Título del documento" at bounding box center [468, 343] width 455 height 23
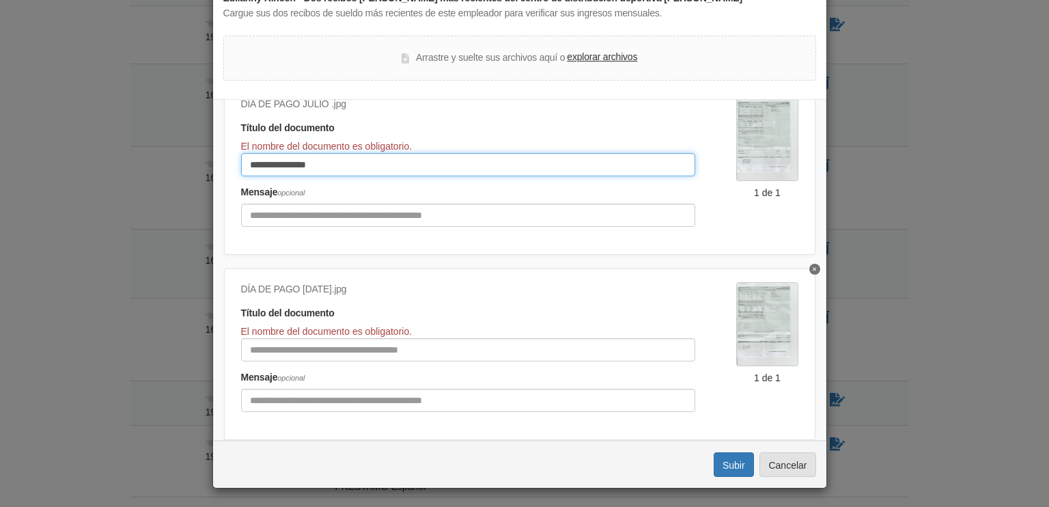
scroll to position [287, 0]
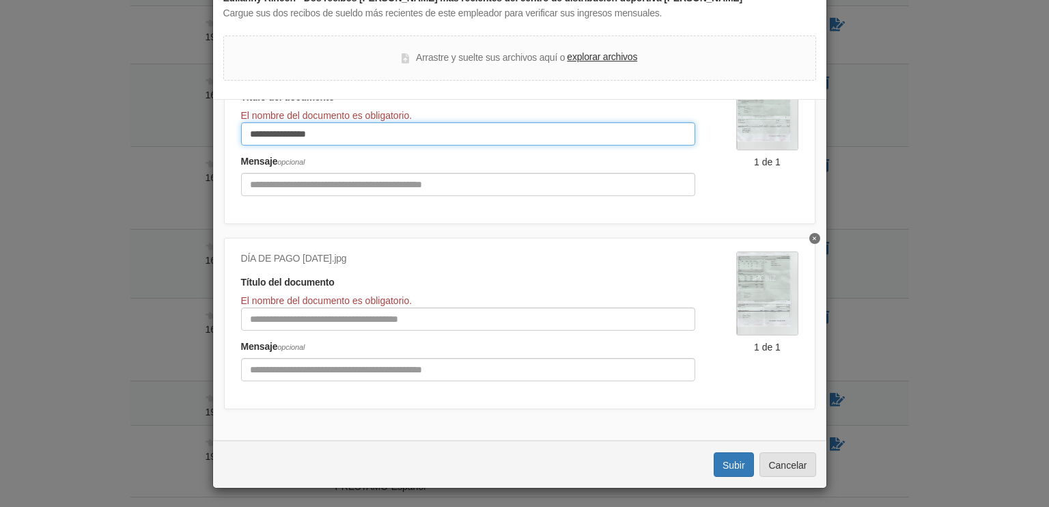
type input "**********"
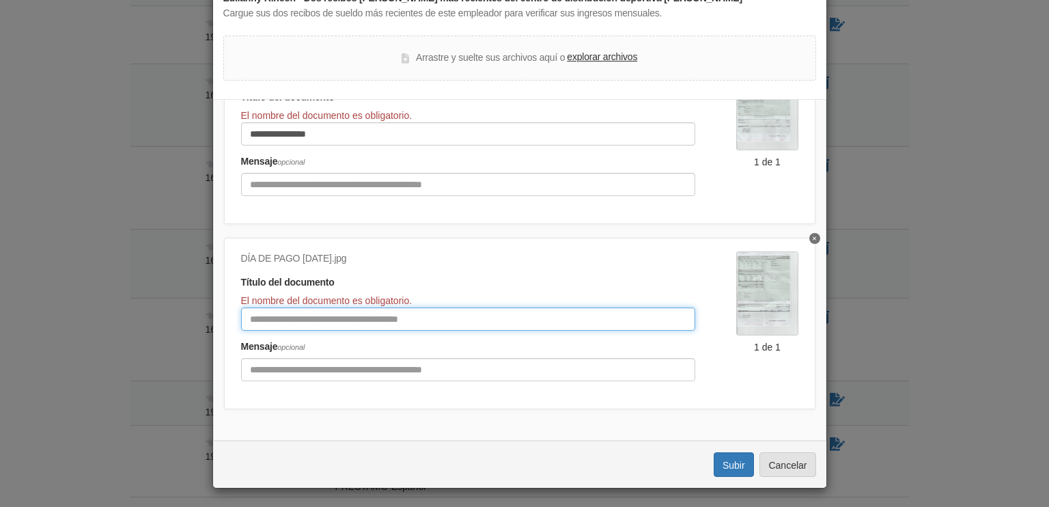
click at [312, 307] on input "Título del documento" at bounding box center [468, 318] width 455 height 23
type input "**********"
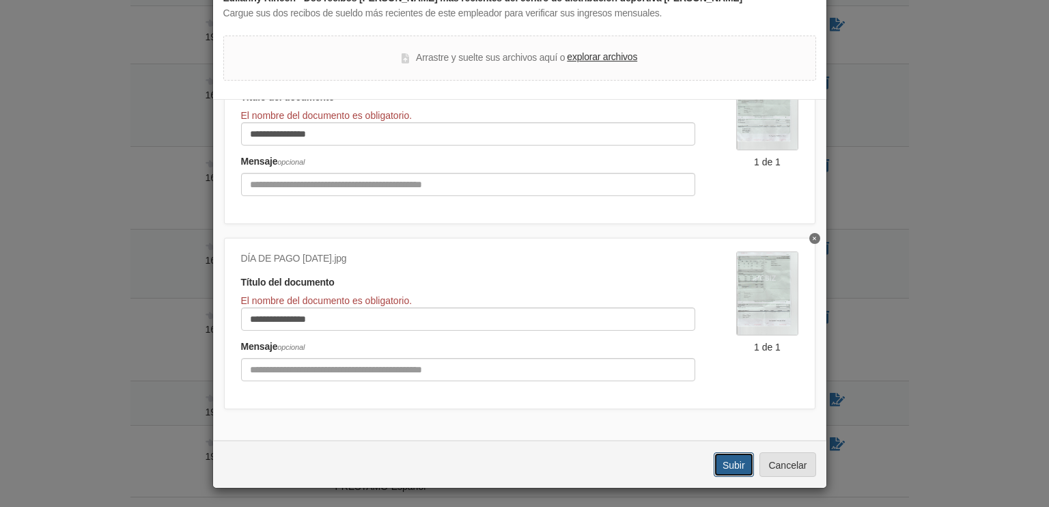
click at [728, 468] on font "Subir" at bounding box center [734, 465] width 23 height 11
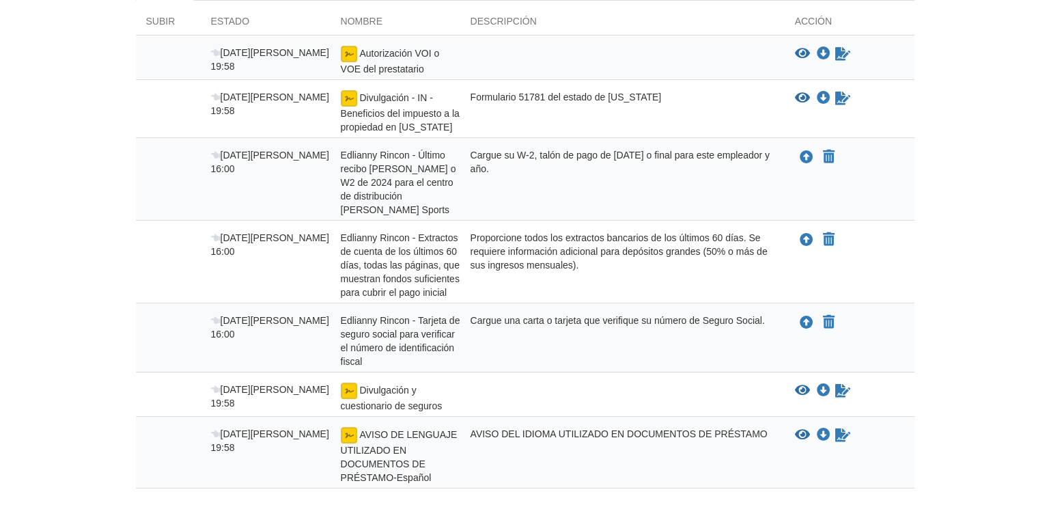
scroll to position [273, 0]
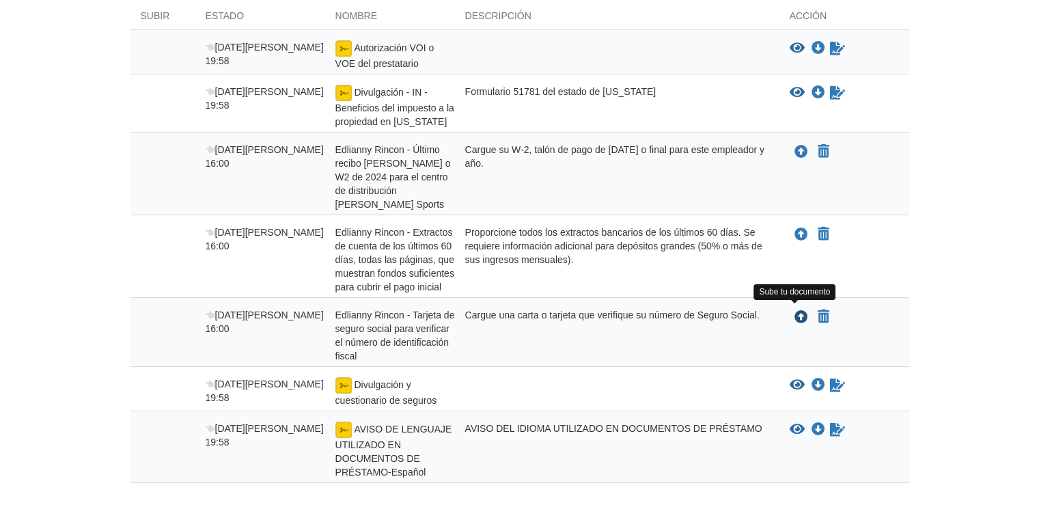
click at [801, 313] on icon "Subir Edlianny Rincon - Tarjeta de seguro social para verificar el número de id…" at bounding box center [802, 318] width 14 height 14
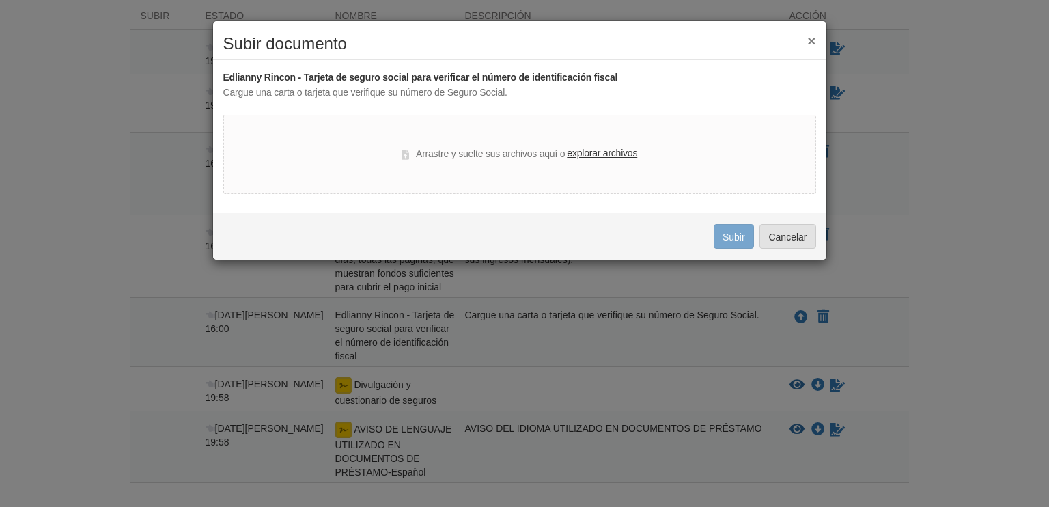
click at [610, 152] on font "explorar archivos" at bounding box center [602, 153] width 70 height 11
click at [0, 0] on input "explorar archivos" at bounding box center [0, 0] width 0 height 0
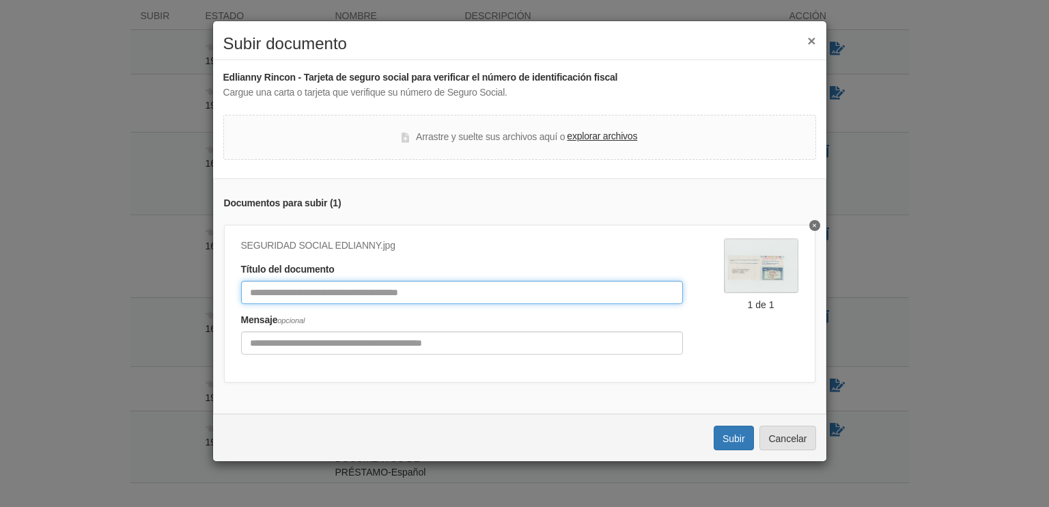
click at [318, 294] on input "Título del documento" at bounding box center [462, 292] width 442 height 23
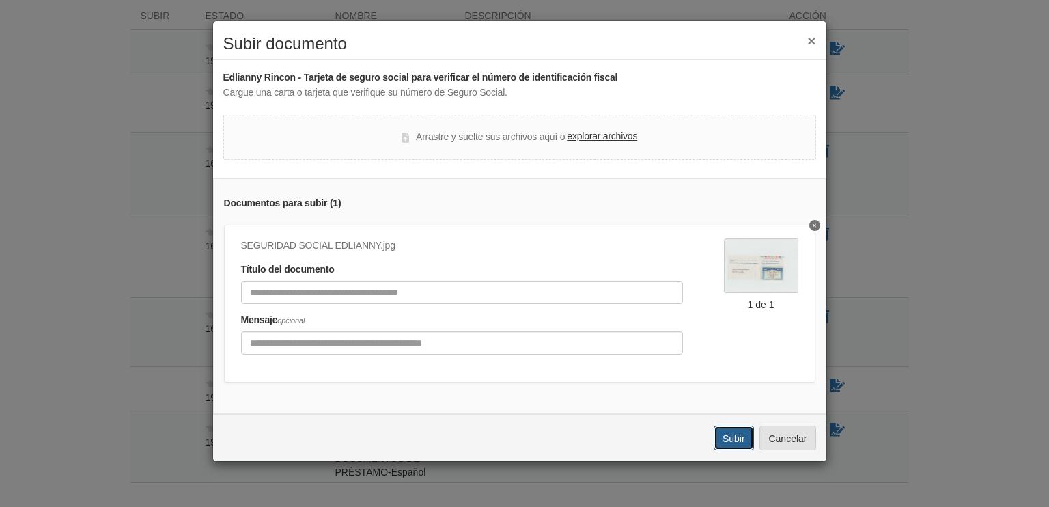
click at [731, 444] on font "Subir" at bounding box center [734, 438] width 23 height 11
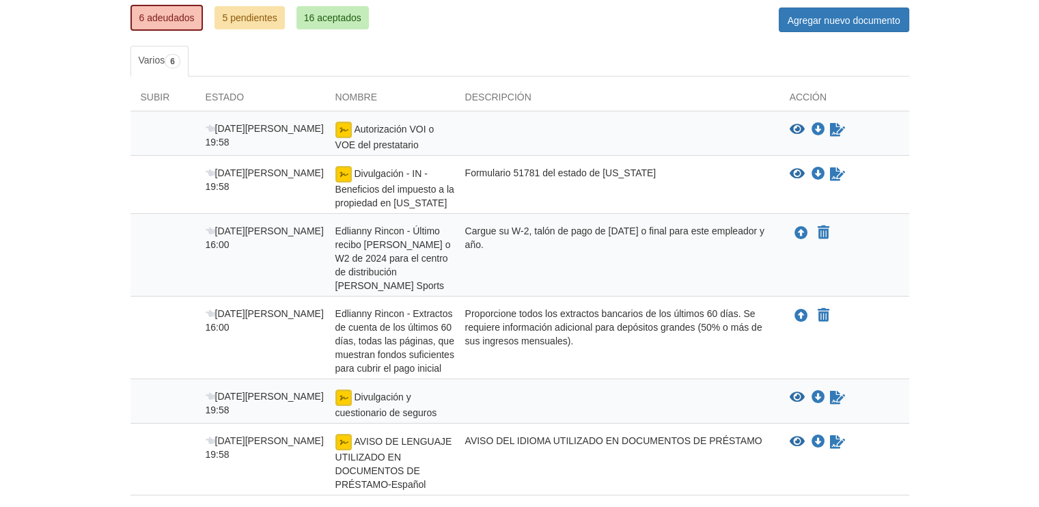
scroll to position [82, 0]
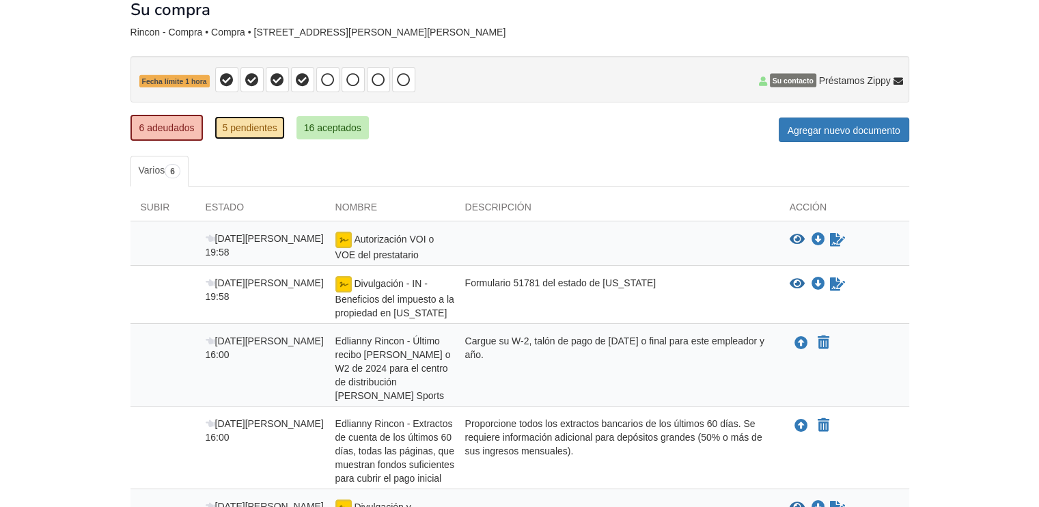
click font "5 pendientes"
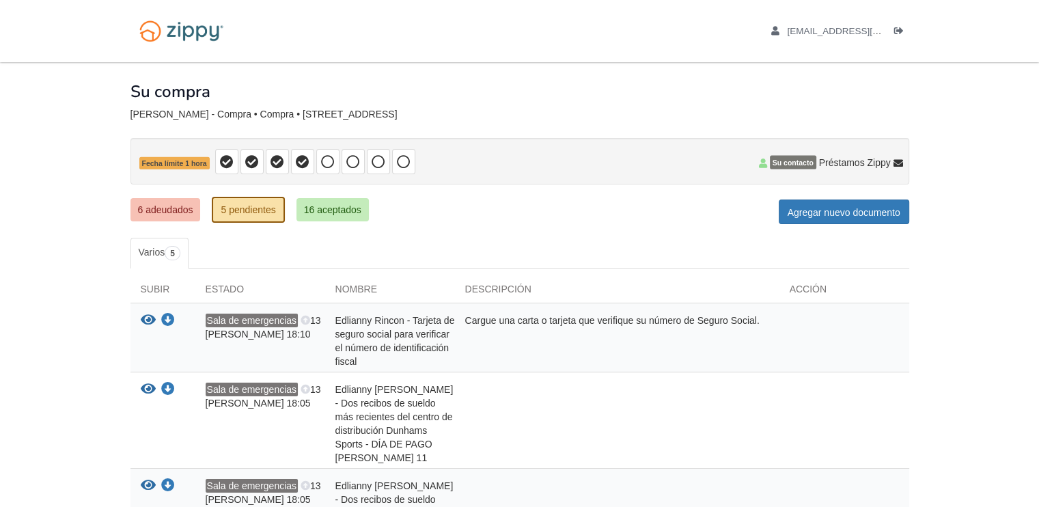
scroll to position [68, 0]
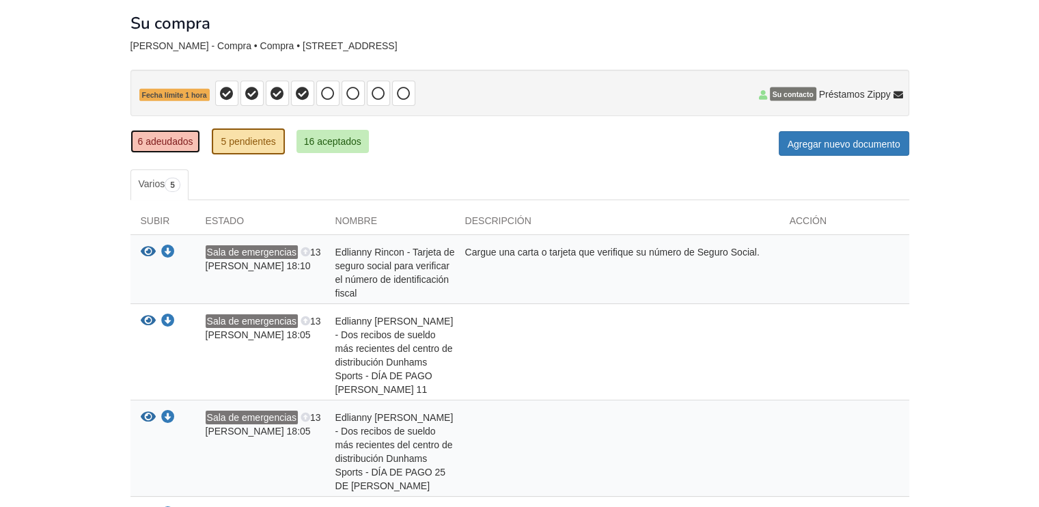
click at [172, 140] on font "6 adeudados" at bounding box center [165, 141] width 55 height 11
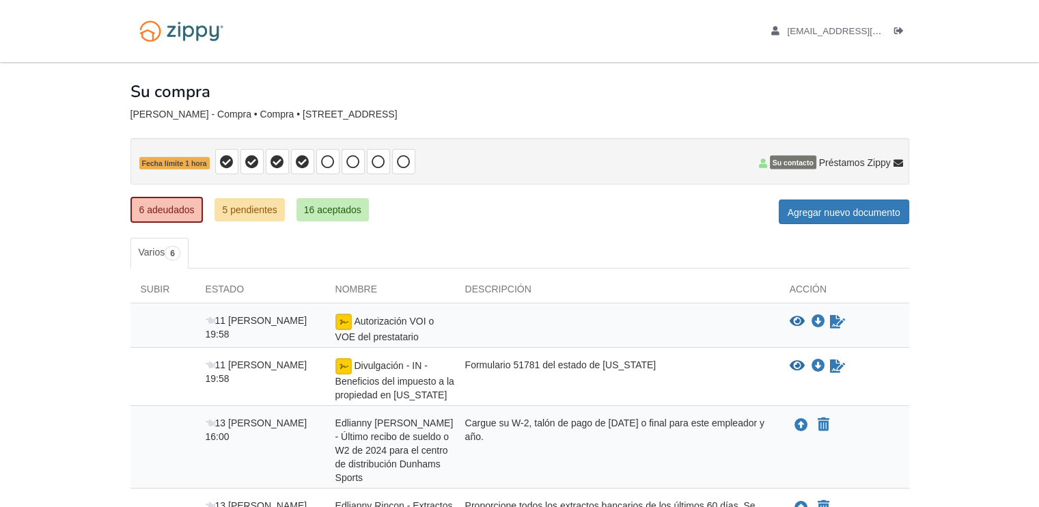
scroll to position [205, 0]
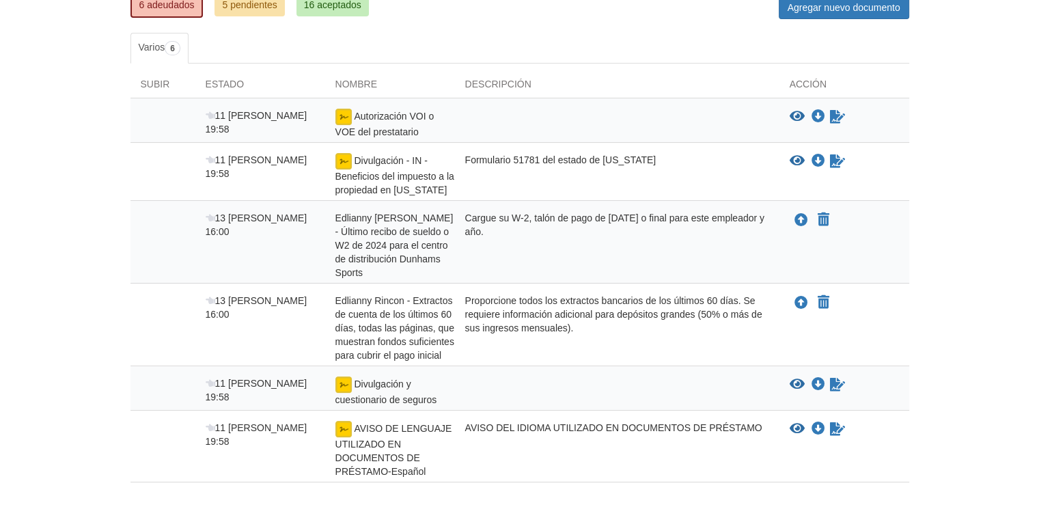
click at [355, 389] on div "Divulgación y cuestionario de seguros" at bounding box center [390, 391] width 130 height 30
click at [835, 115] on icon "Formulario de firma" at bounding box center [837, 117] width 15 height 14
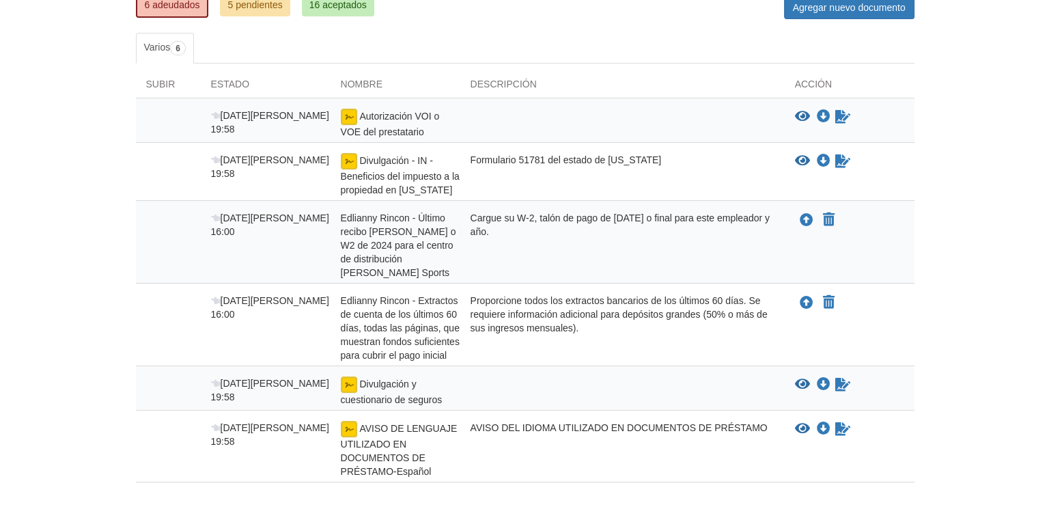
scroll to position [273, 0]
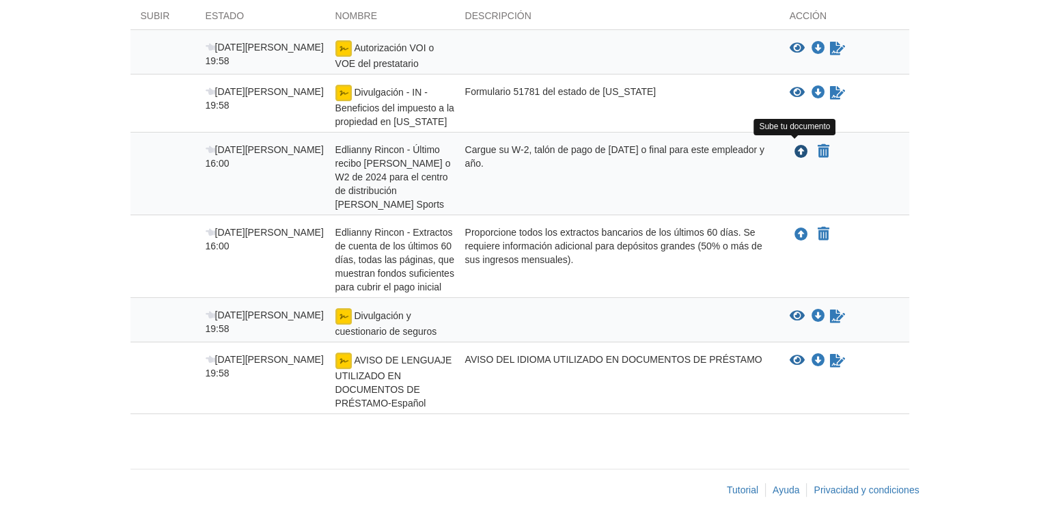
click at [795, 149] on icon "Cargue Edlianny Rincon - Talón de pago final o W2 2024 para el centro de distri…" at bounding box center [802, 153] width 14 height 14
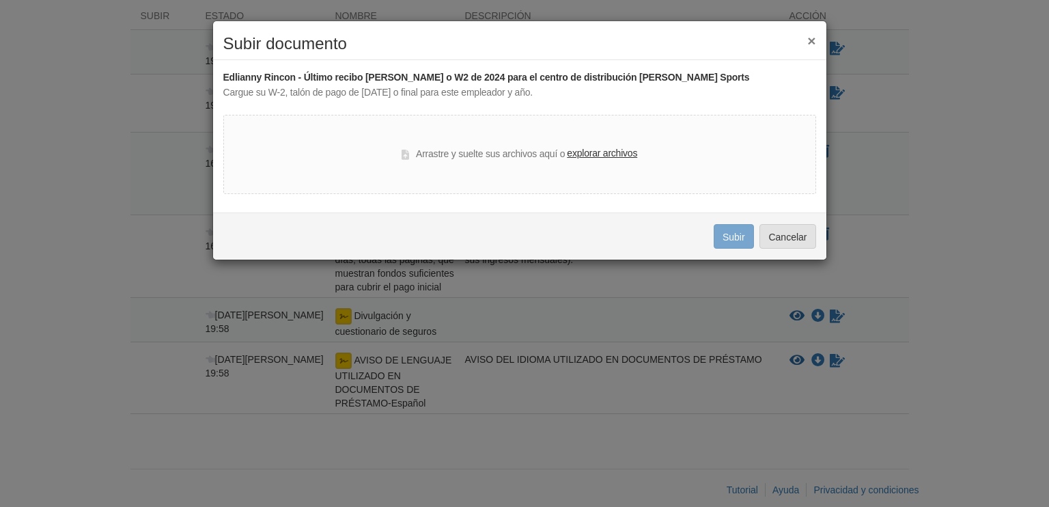
click at [593, 151] on font "explorar archivos" at bounding box center [602, 153] width 70 height 11
click at [0, 0] on input "explorar archivos" at bounding box center [0, 0] width 0 height 0
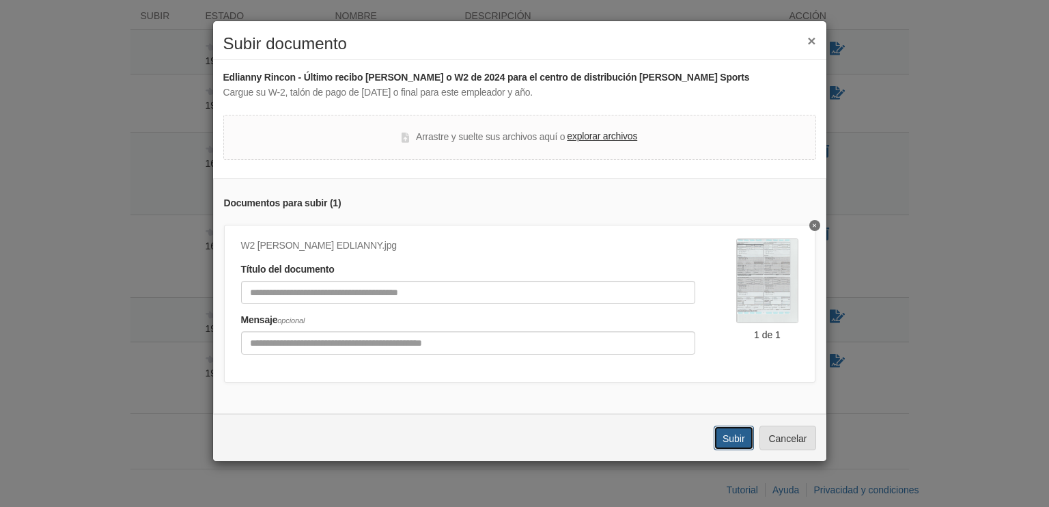
click at [737, 444] on font "Subir" at bounding box center [734, 438] width 23 height 11
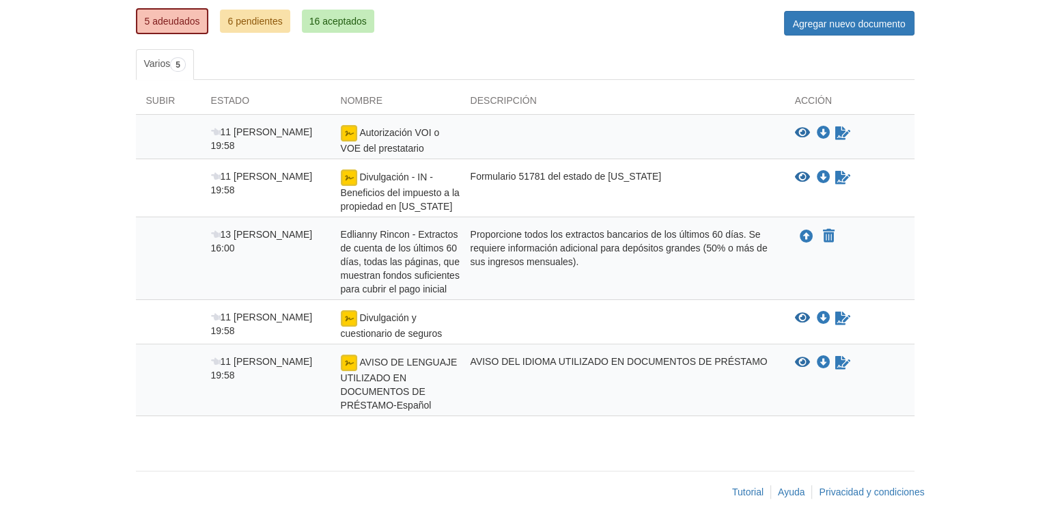
scroll to position [204, 0]
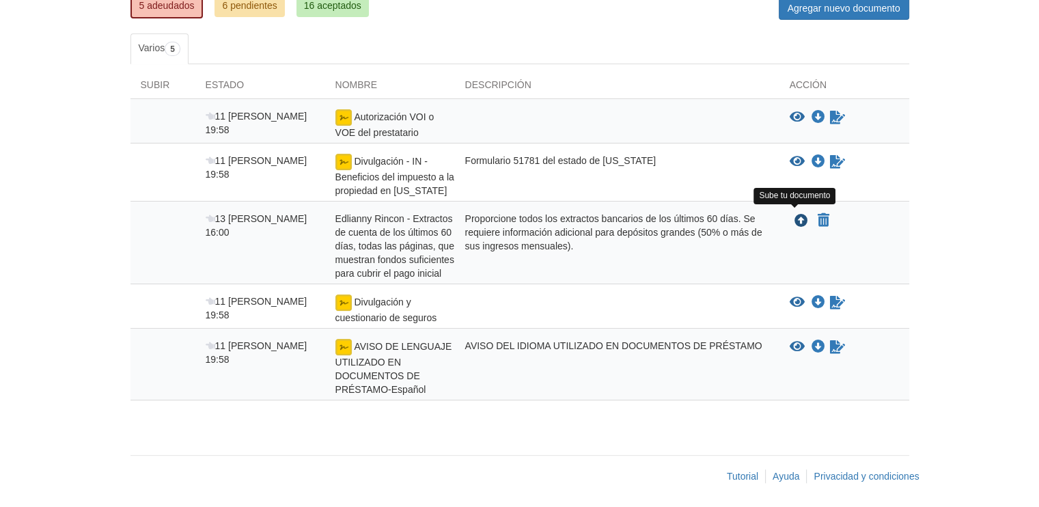
click at [799, 217] on icon "Subir Edlianny Rincon - Estados de cuenta de los últimos 60 días, Todas las pág…" at bounding box center [802, 222] width 14 height 14
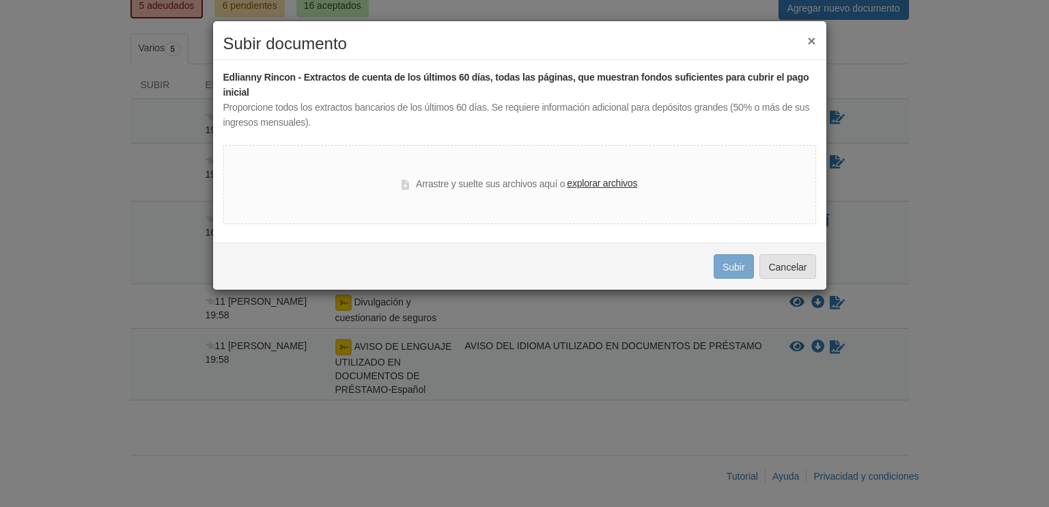
click at [618, 180] on font "explorar archivos" at bounding box center [602, 183] width 70 height 11
click at [0, 0] on input "explorar archivos" at bounding box center [0, 0] width 0 height 0
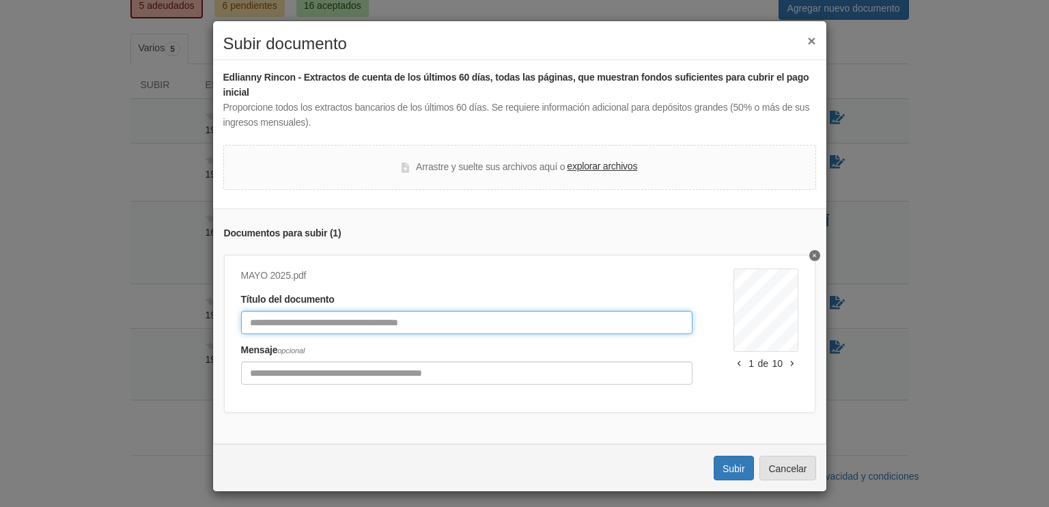
click at [283, 324] on input "Título del documento" at bounding box center [467, 322] width 452 height 23
type input "*"
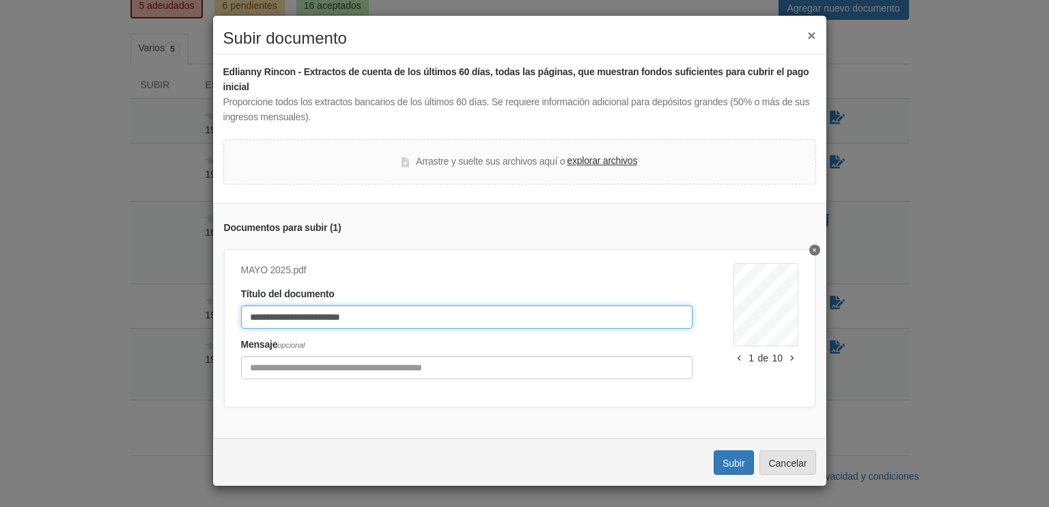
scroll to position [14, 0]
type input "**********"
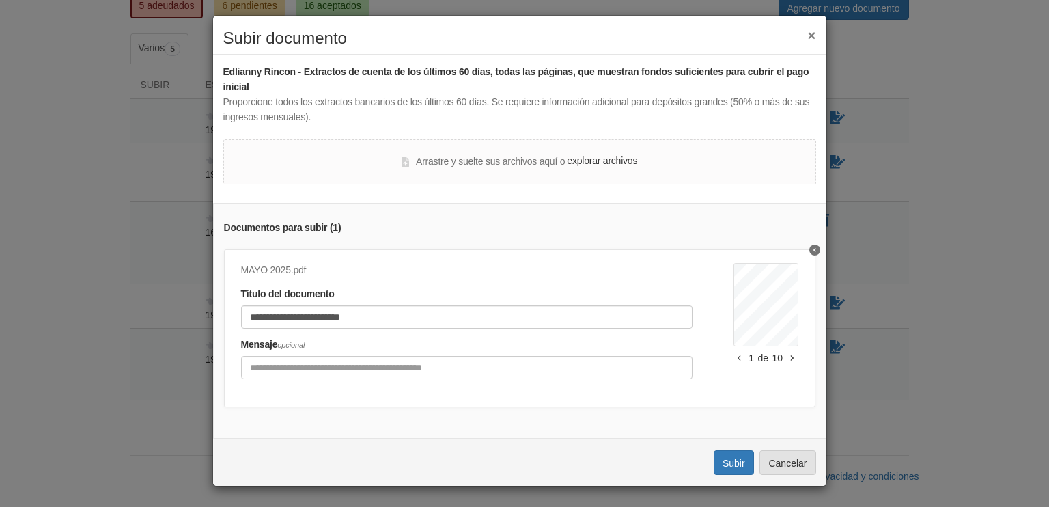
click at [538, 204] on div "**********" at bounding box center [520, 321] width 614 height 236
click at [808, 27] on font "×" at bounding box center [812, 35] width 8 height 16
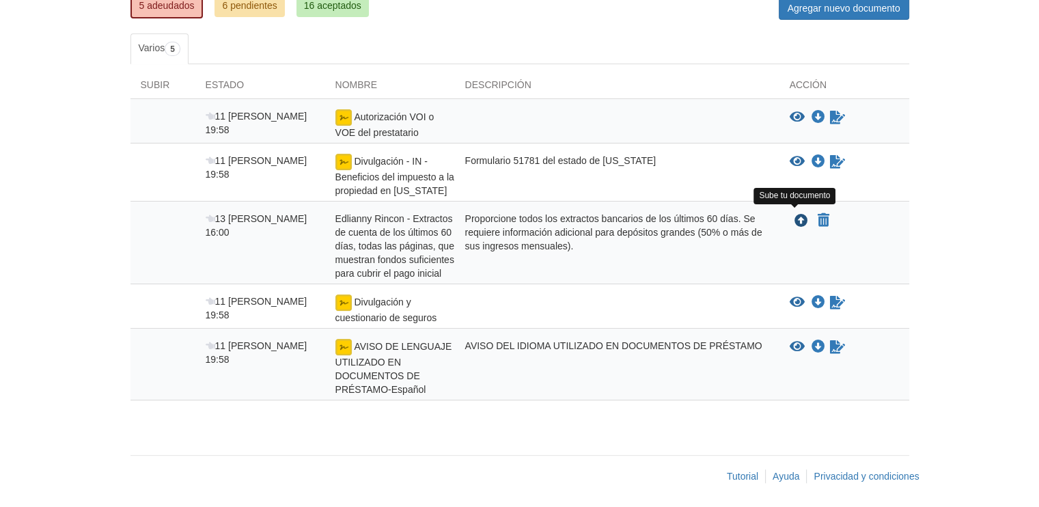
click at [801, 215] on icon "Subir Edlianny Rincon - Estados de cuenta de los últimos 60 días, Todas las pág…" at bounding box center [802, 222] width 14 height 14
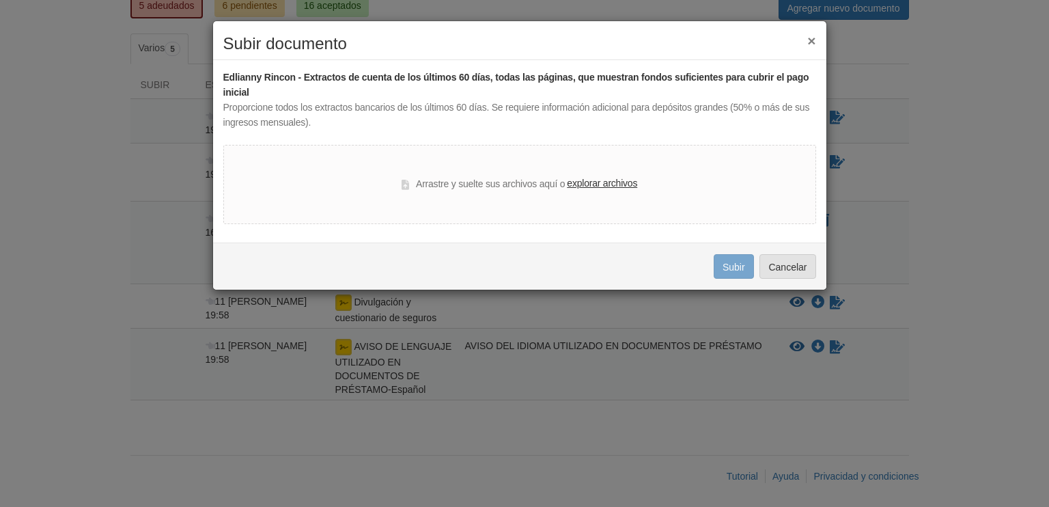
click at [599, 182] on font "explorar archivos" at bounding box center [602, 183] width 70 height 11
click at [0, 0] on input "explorar archivos" at bounding box center [0, 0] width 0 height 0
click at [607, 178] on font "explorar archivos" at bounding box center [602, 183] width 70 height 11
click at [0, 0] on input "explorar archivos" at bounding box center [0, 0] width 0 height 0
click at [812, 40] on font "×" at bounding box center [812, 41] width 8 height 16
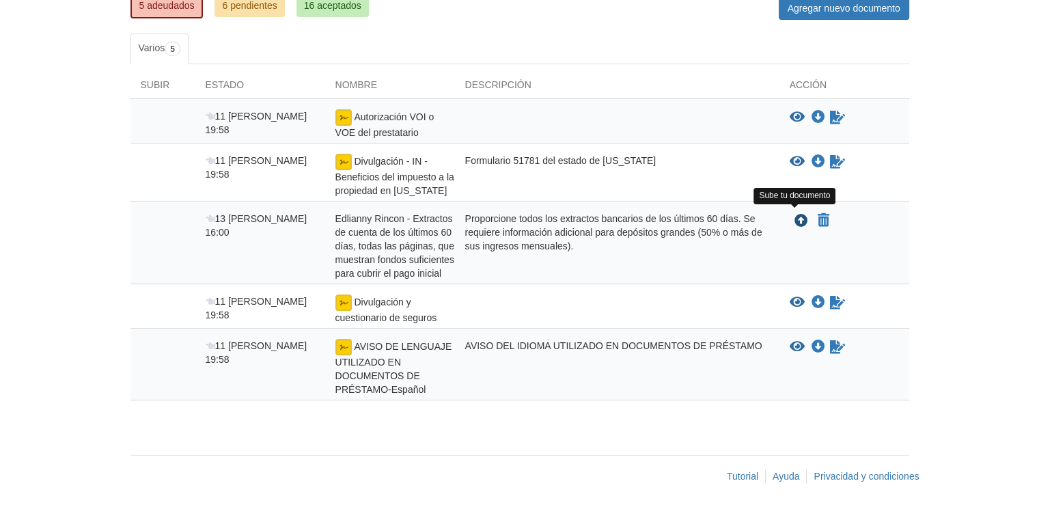
click at [804, 217] on icon "Subir Edlianny Rincon - Estados de cuenta de los últimos 60 días, Todas las pág…" at bounding box center [802, 222] width 14 height 14
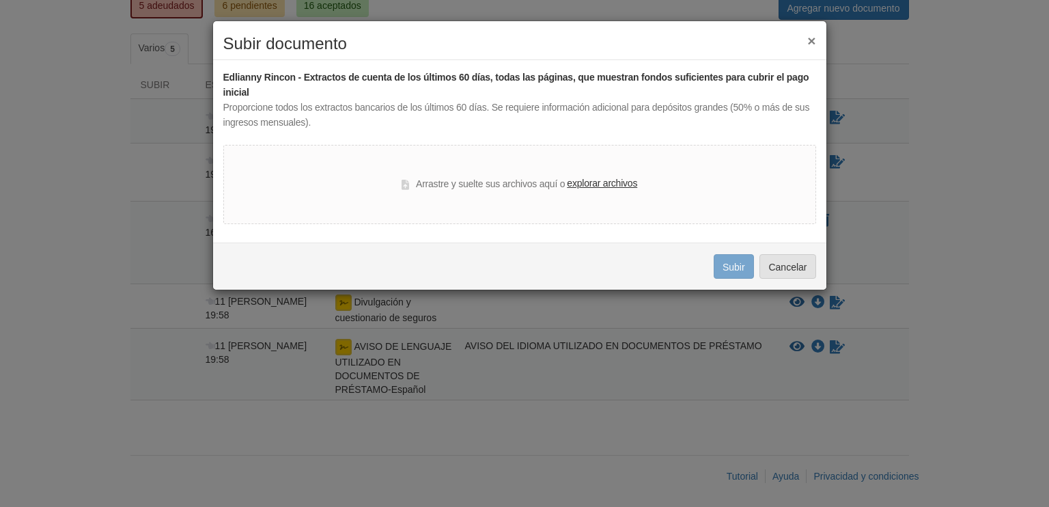
click at [618, 183] on font "explorar archivos" at bounding box center [602, 183] width 70 height 11
click at [0, 0] on input "explorar archivos" at bounding box center [0, 0] width 0 height 0
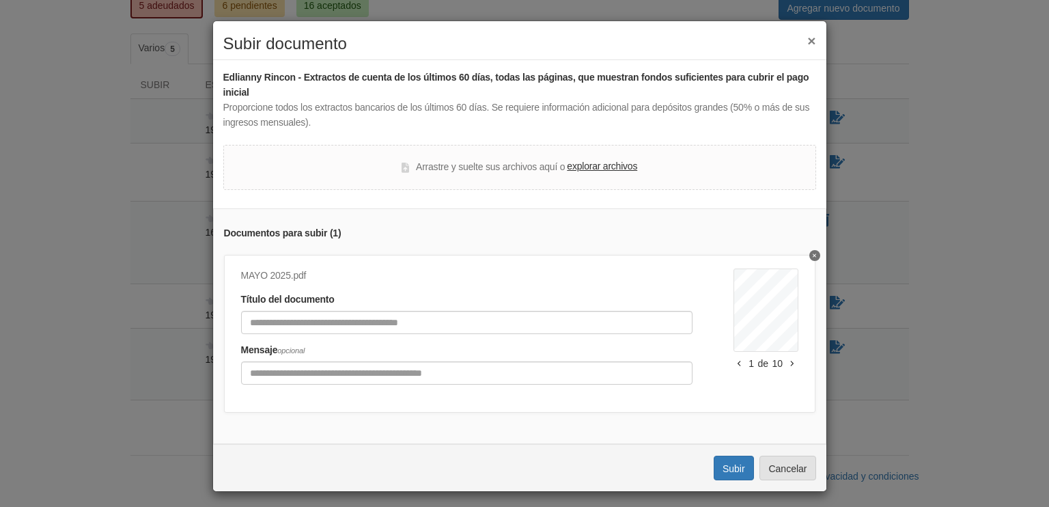
scroll to position [14, 0]
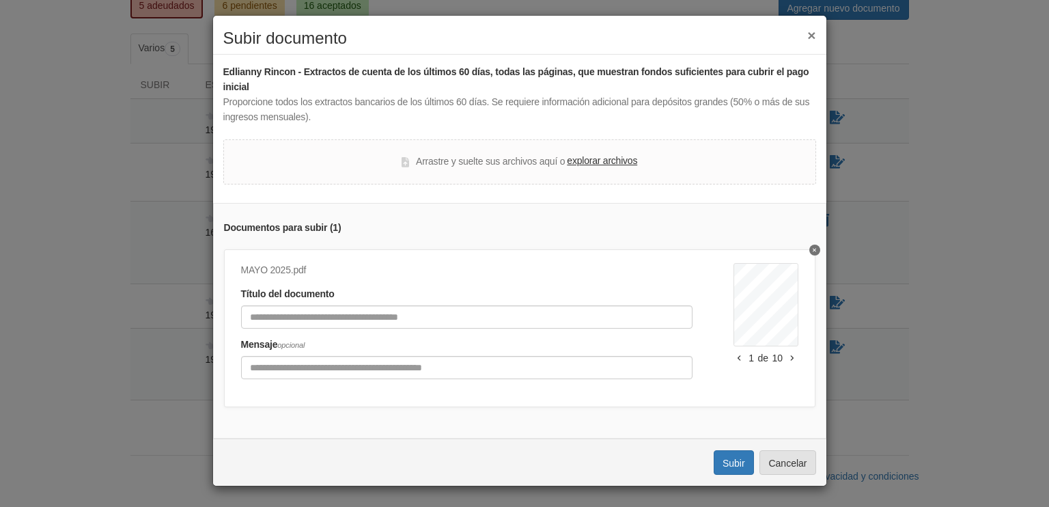
click at [791, 356] on icon "button" at bounding box center [792, 358] width 3 height 5
click at [590, 155] on font "explorar archivos" at bounding box center [602, 160] width 70 height 11
click at [0, 0] on input "explorar archivos" at bounding box center [0, 0] width 0 height 0
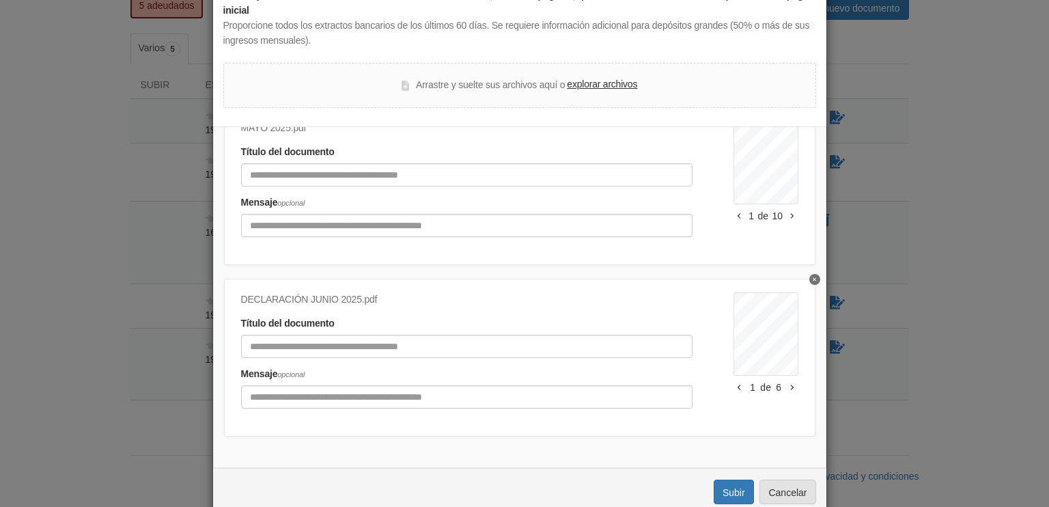
scroll to position [109, 0]
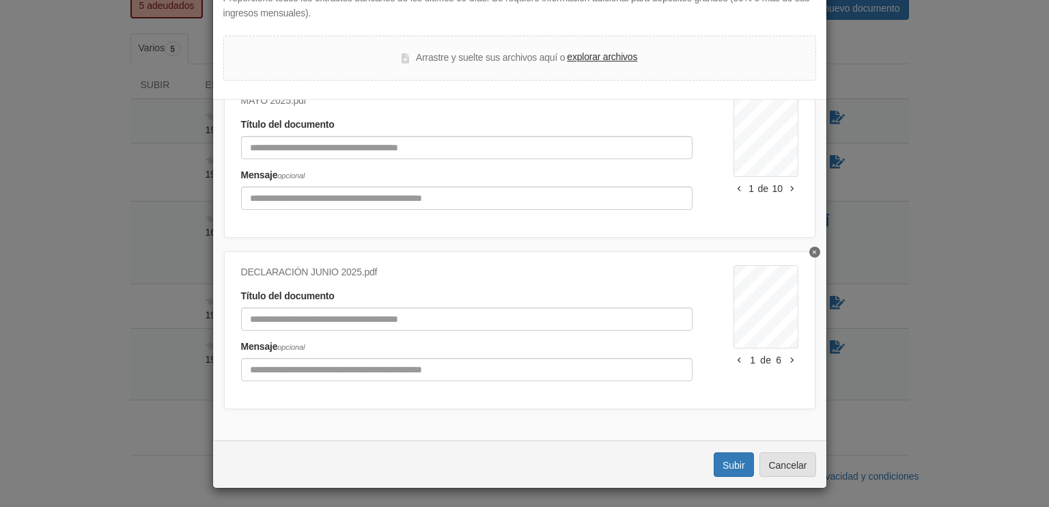
click at [596, 54] on font "explorar archivos" at bounding box center [602, 56] width 70 height 11
click at [0, 0] on input "explorar archivos" at bounding box center [0, 0] width 0 height 0
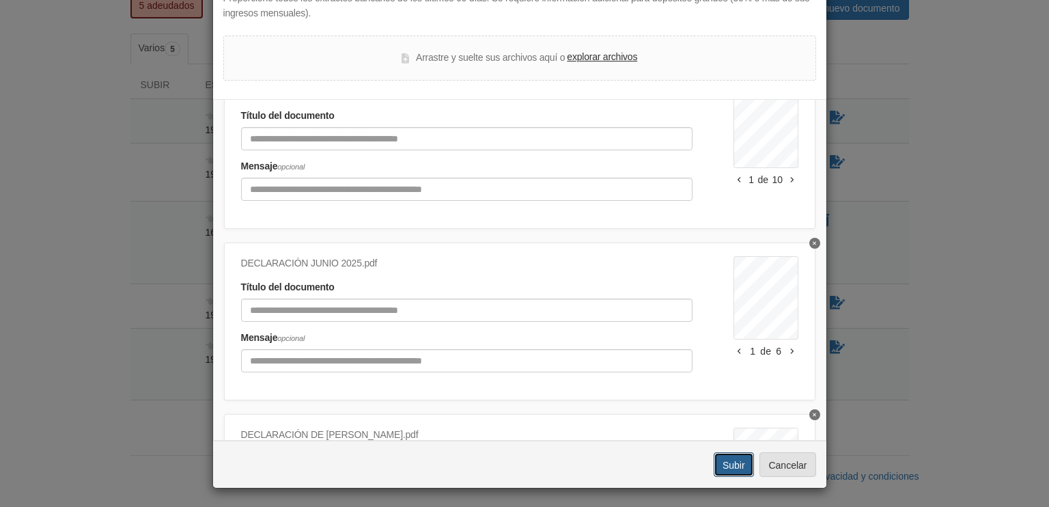
click at [735, 460] on font "Subir" at bounding box center [734, 465] width 23 height 11
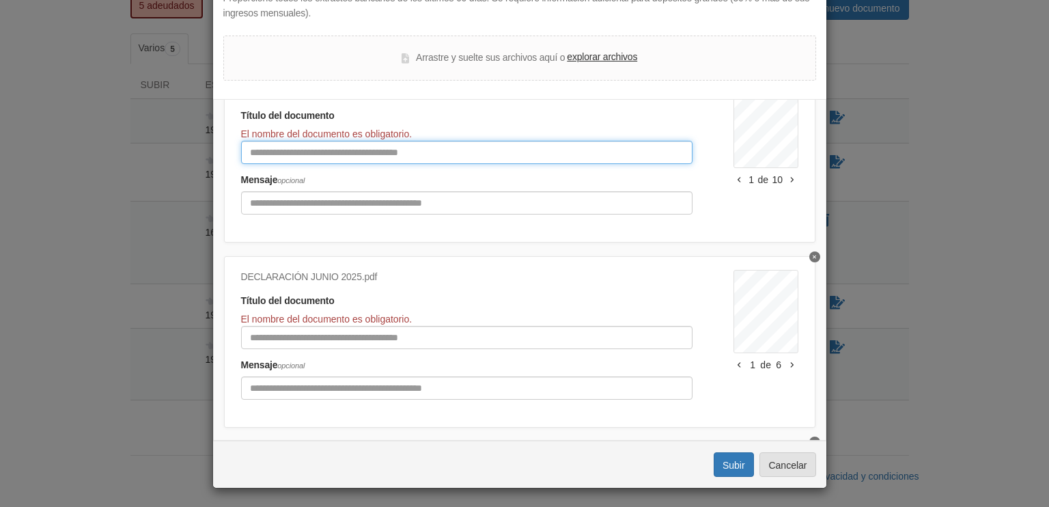
click at [348, 150] on input "Título del documento" at bounding box center [467, 152] width 452 height 23
type input "**********"
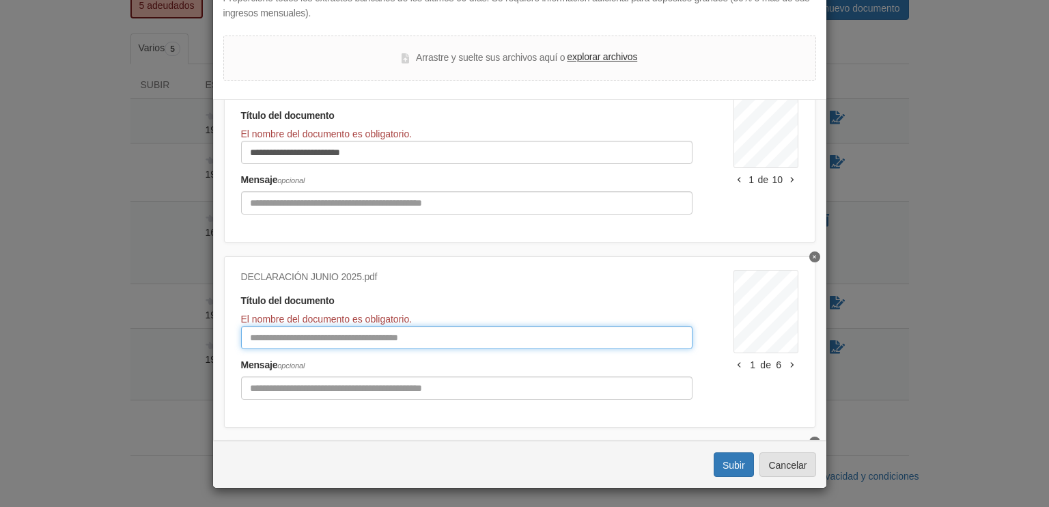
click at [314, 332] on input "Título del documento" at bounding box center [467, 337] width 452 height 23
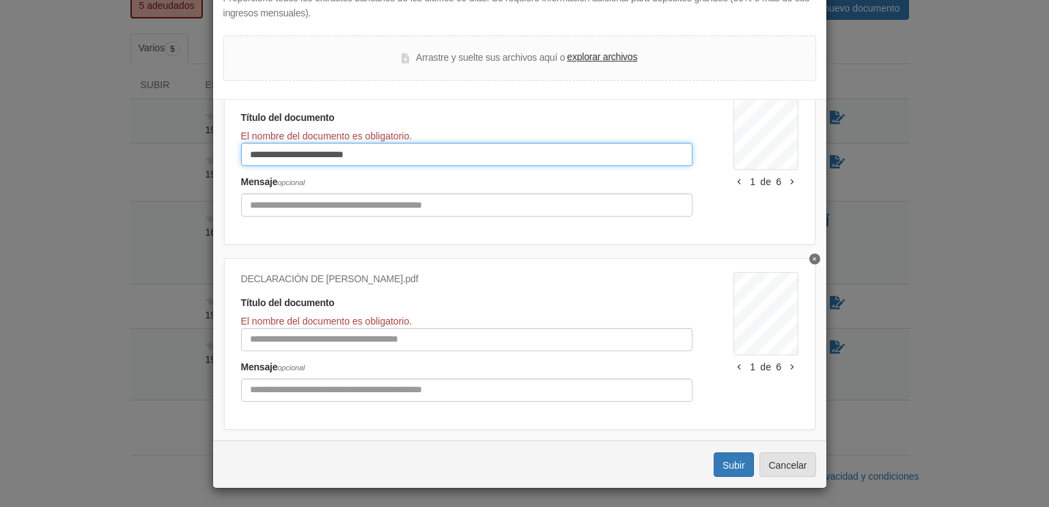
scroll to position [279, 0]
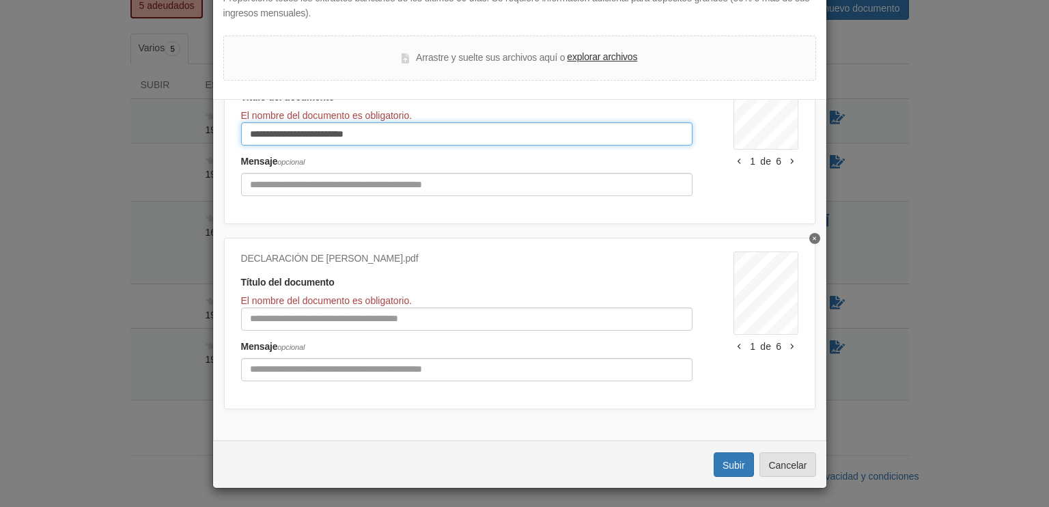
type input "**********"
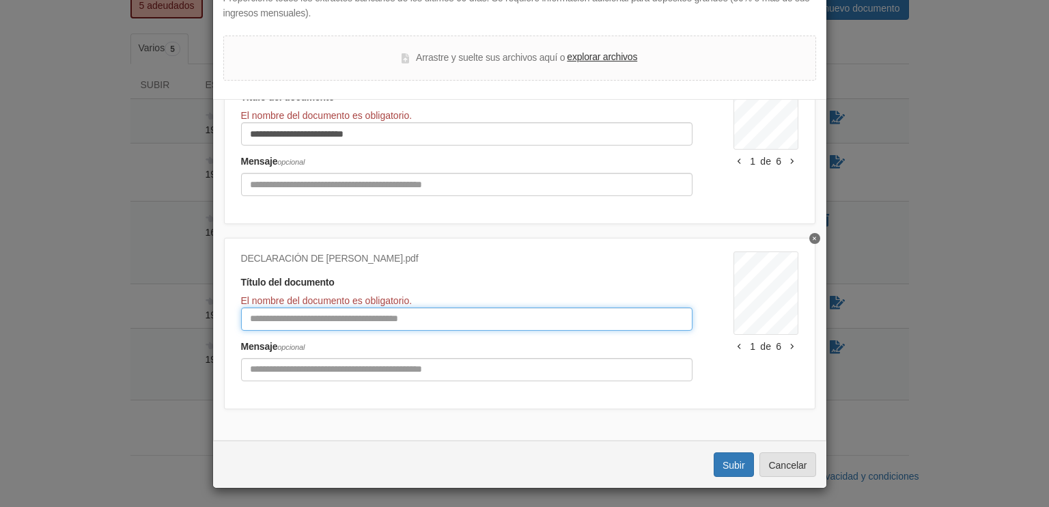
click at [310, 315] on input "Título del documento" at bounding box center [467, 318] width 452 height 23
type input "**********"
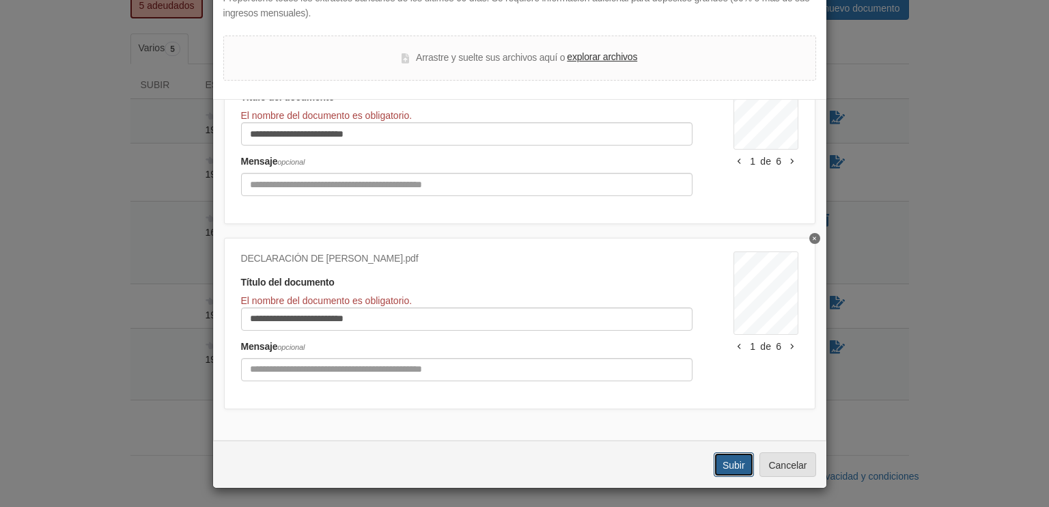
click at [728, 460] on font "Subir" at bounding box center [734, 465] width 23 height 11
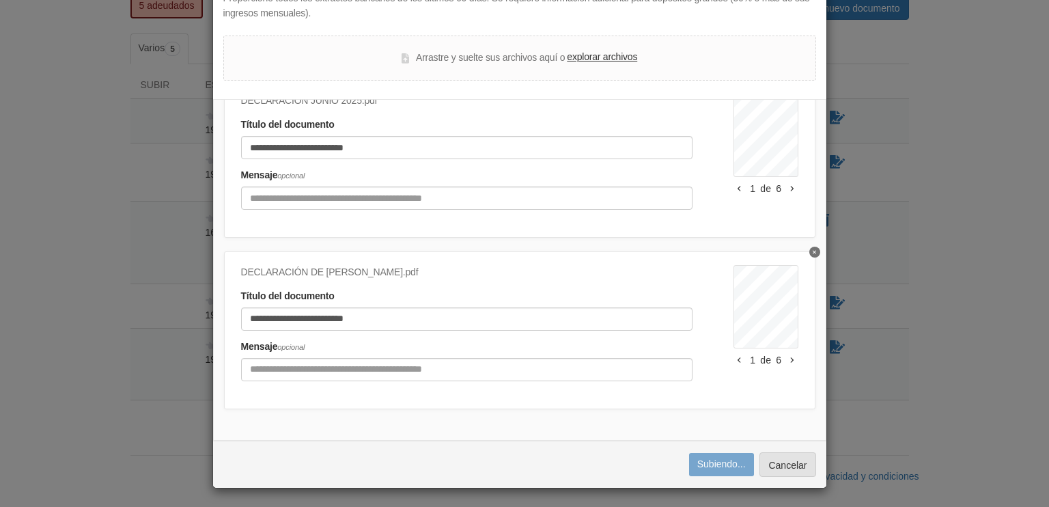
scroll to position [246, 0]
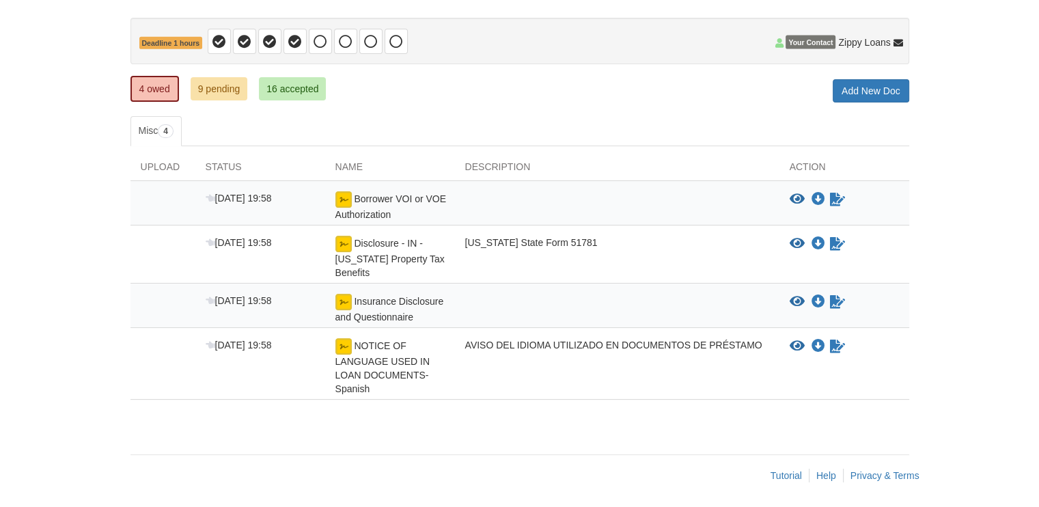
scroll to position [120, 0]
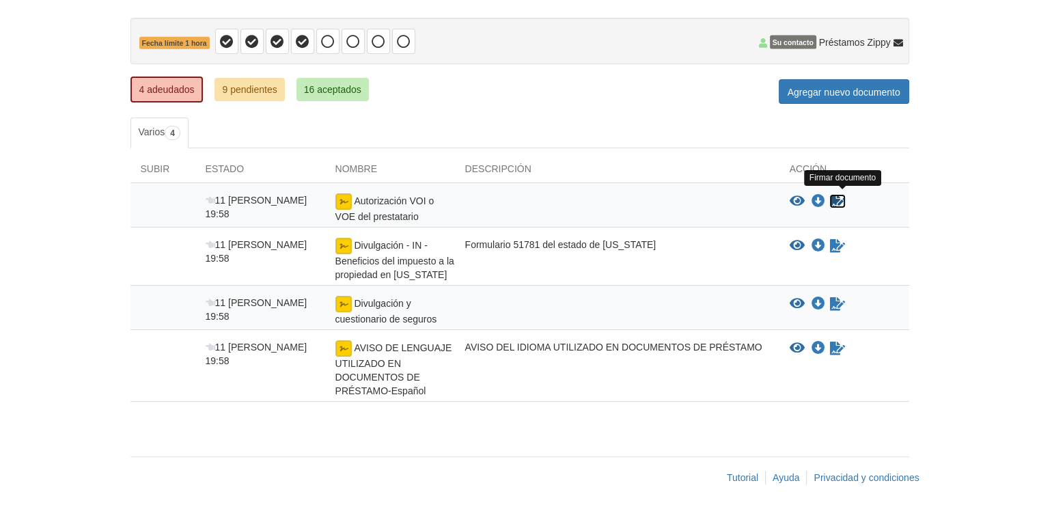
click at [832, 197] on icon "Formulario de firma" at bounding box center [837, 202] width 15 height 14
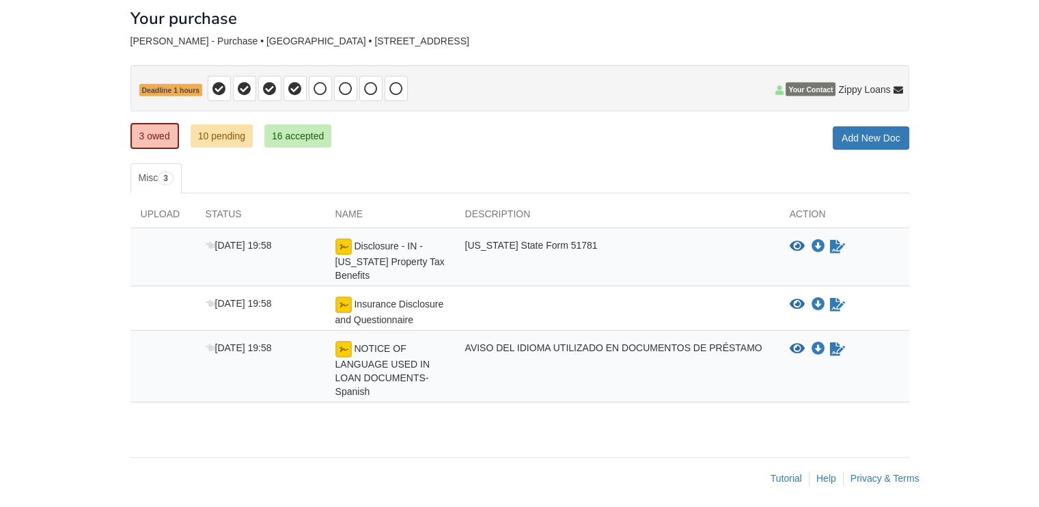
scroll to position [76, 0]
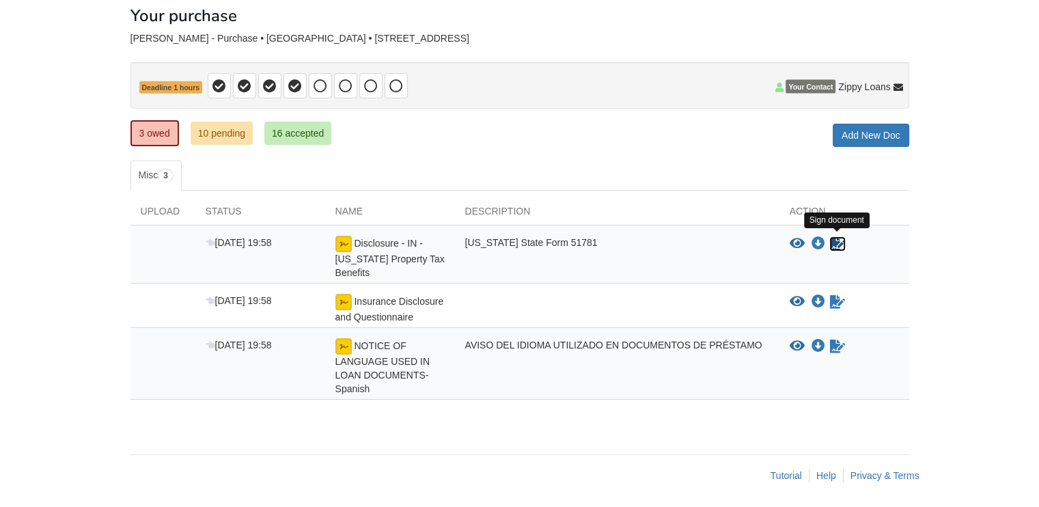
click at [833, 241] on icon "Sign Form" at bounding box center [837, 244] width 15 height 14
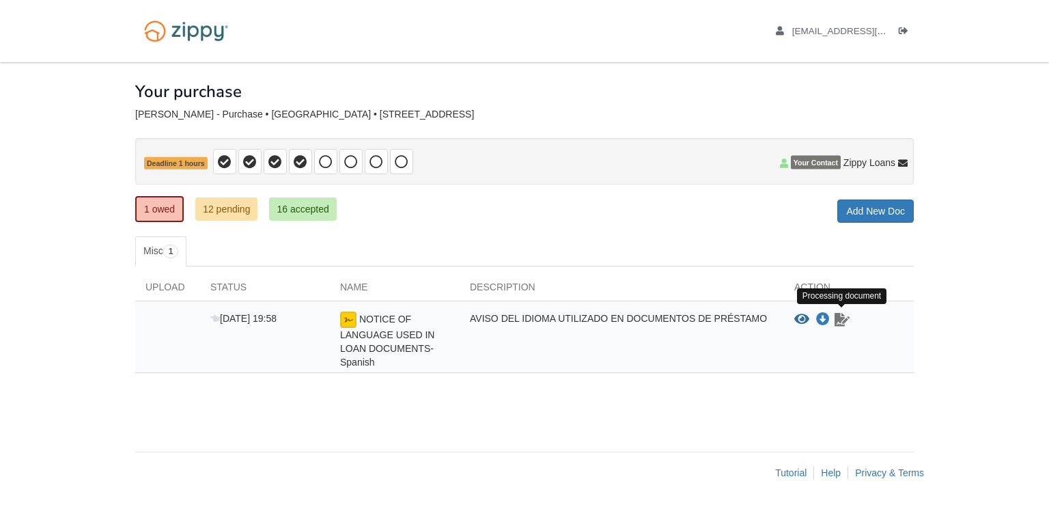
click at [838, 318] on icon "Waiting for your co-borrower to e-sign" at bounding box center [842, 320] width 15 height 14
click at [825, 318] on icon "Download NOTICE OF LANGUAGE USED IN LOAN DOCUMENTS-Spanish" at bounding box center [823, 320] width 14 height 14
click at [228, 208] on link "12 pending" at bounding box center [226, 208] width 62 height 23
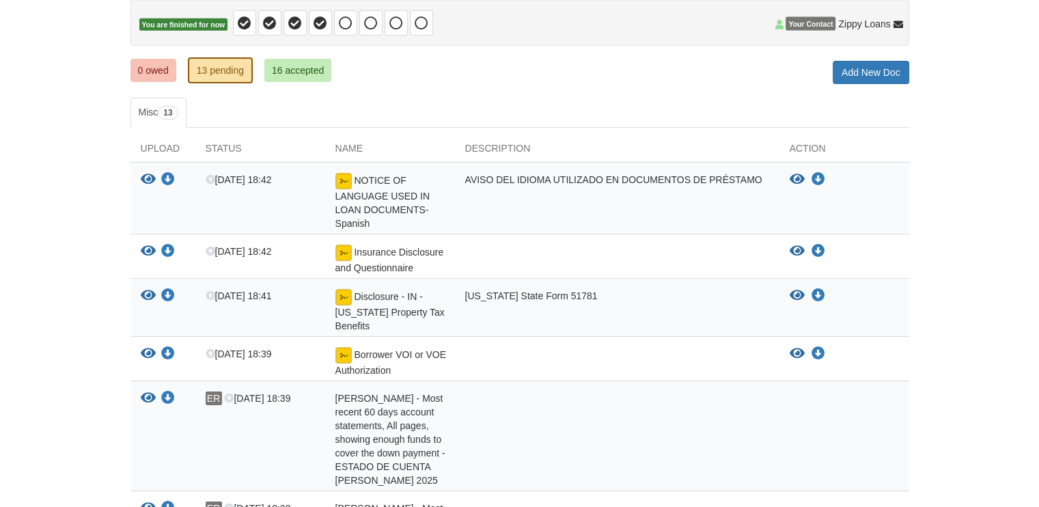
scroll to position [137, 0]
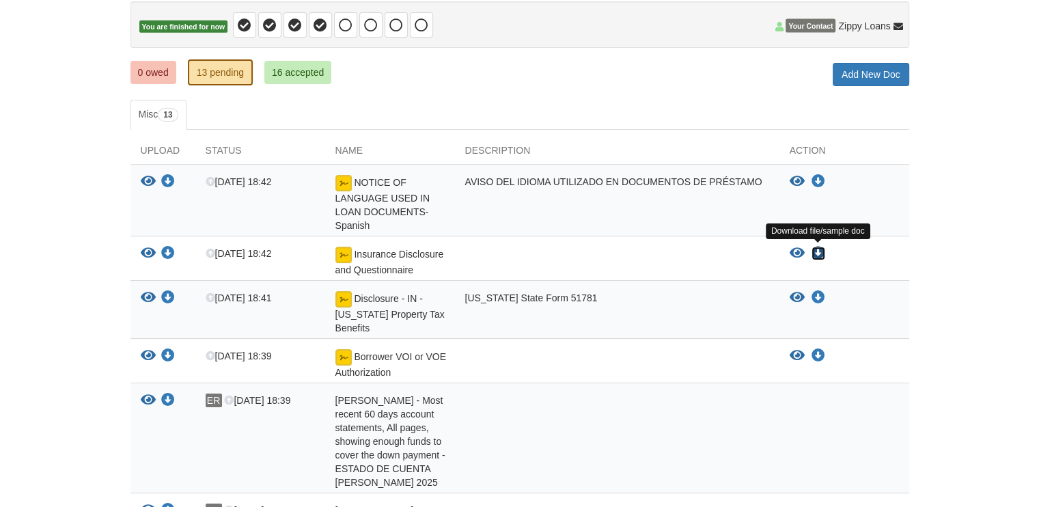
click at [815, 253] on icon "Download Insurance Disclosure and Questionnaire" at bounding box center [819, 254] width 14 height 14
click at [819, 294] on icon "Download Disclosure - IN - Indiana Property Tax Benefits" at bounding box center [819, 298] width 14 height 14
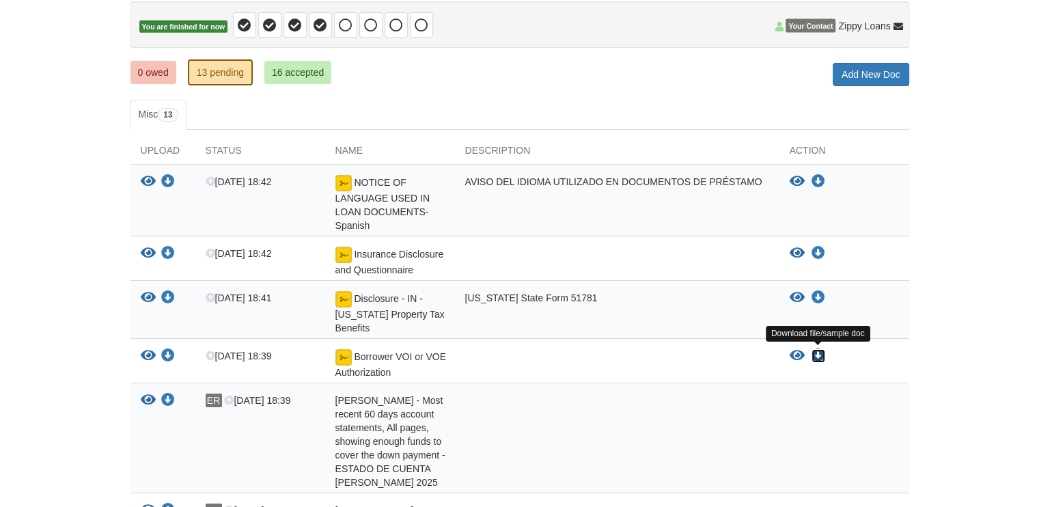
click at [820, 353] on icon "Download Borrower VOI or VOE Authorization" at bounding box center [819, 356] width 14 height 14
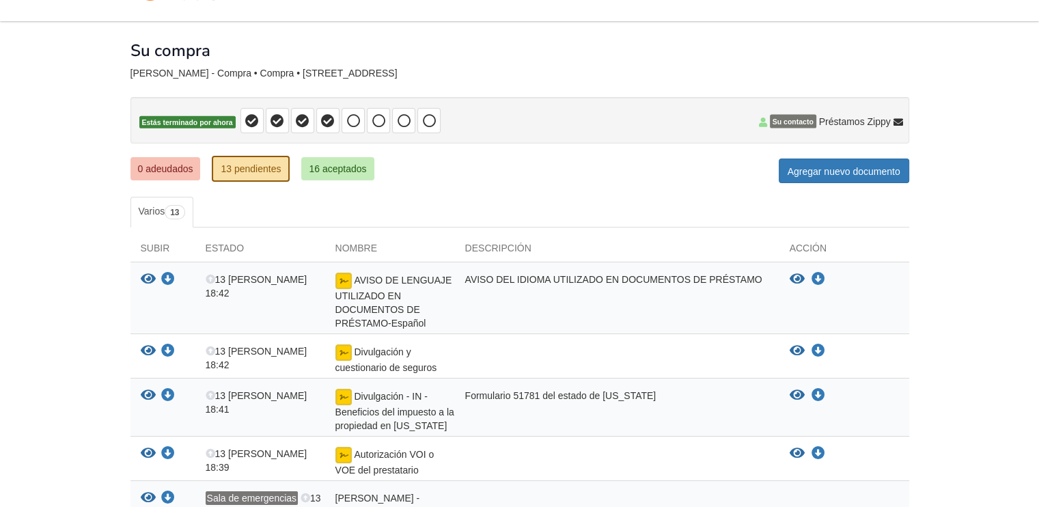
scroll to position [0, 0]
